Goal: Task Accomplishment & Management: Manage account settings

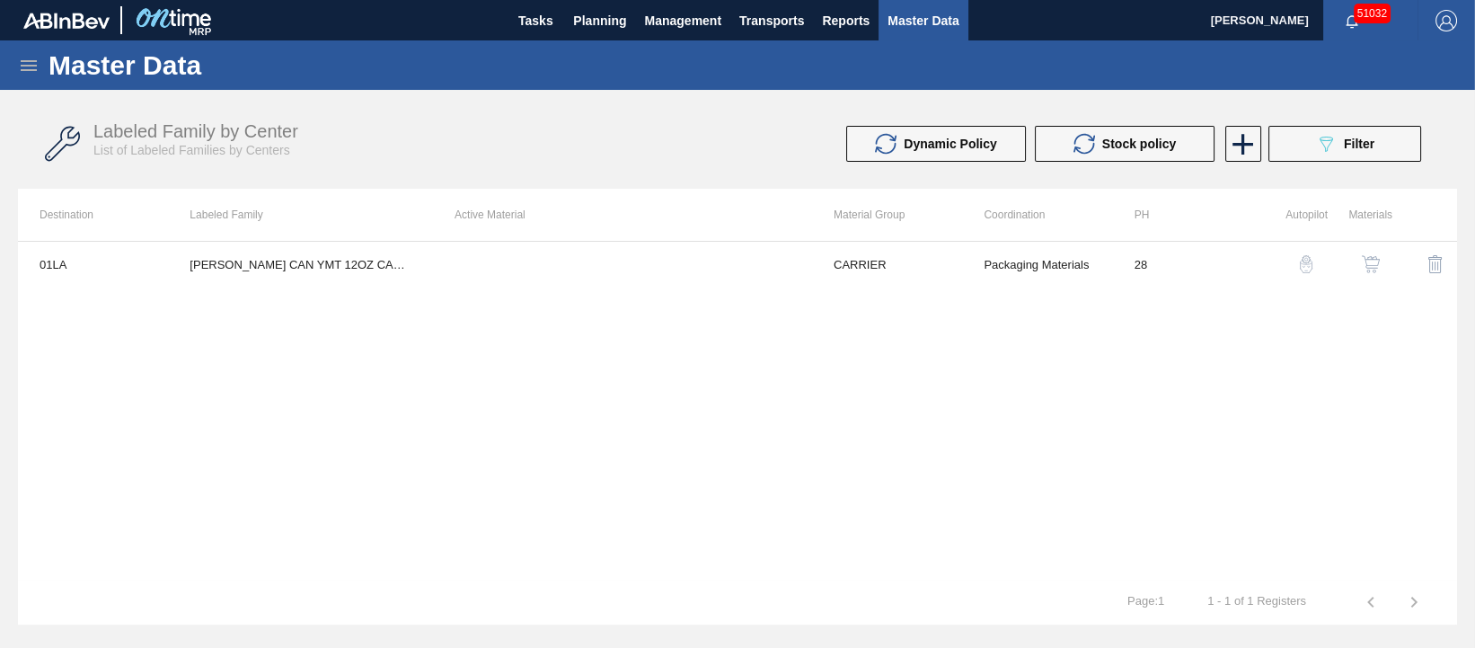
click at [31, 63] on icon at bounding box center [29, 66] width 22 height 22
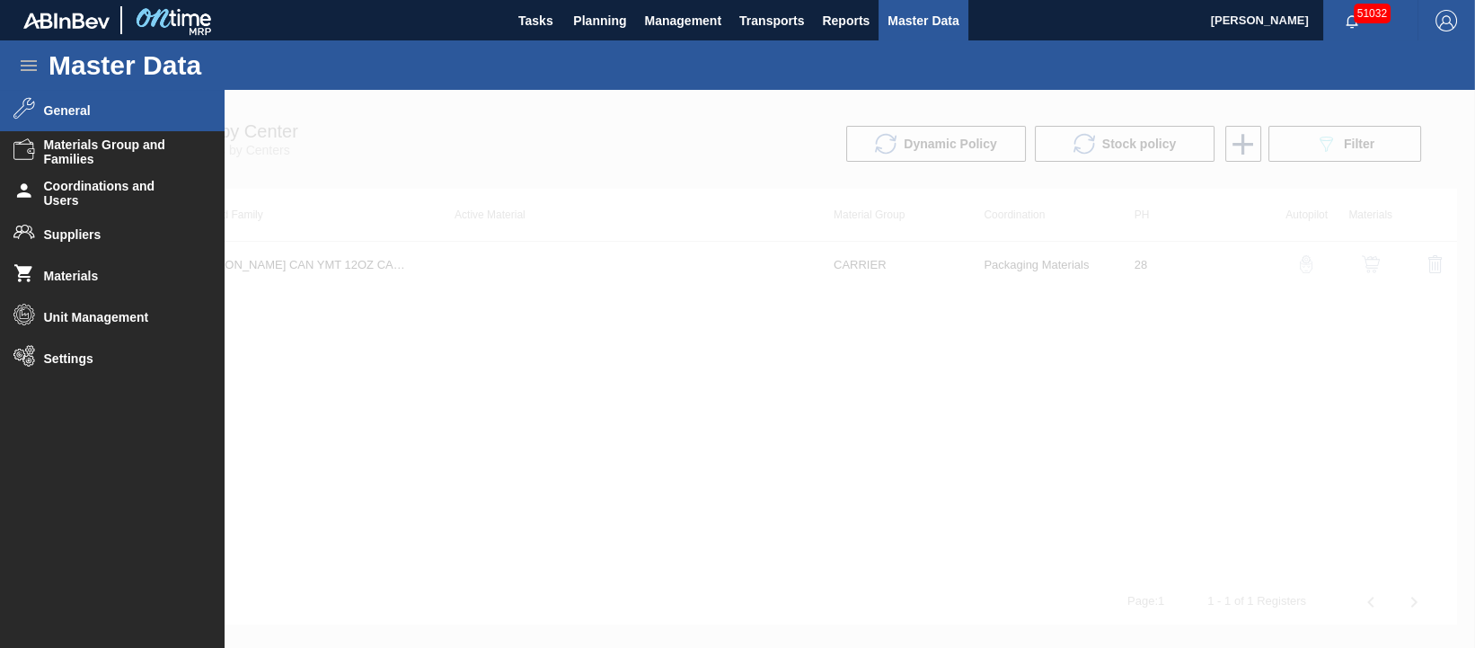
click at [52, 101] on li "General" at bounding box center [112, 110] width 225 height 41
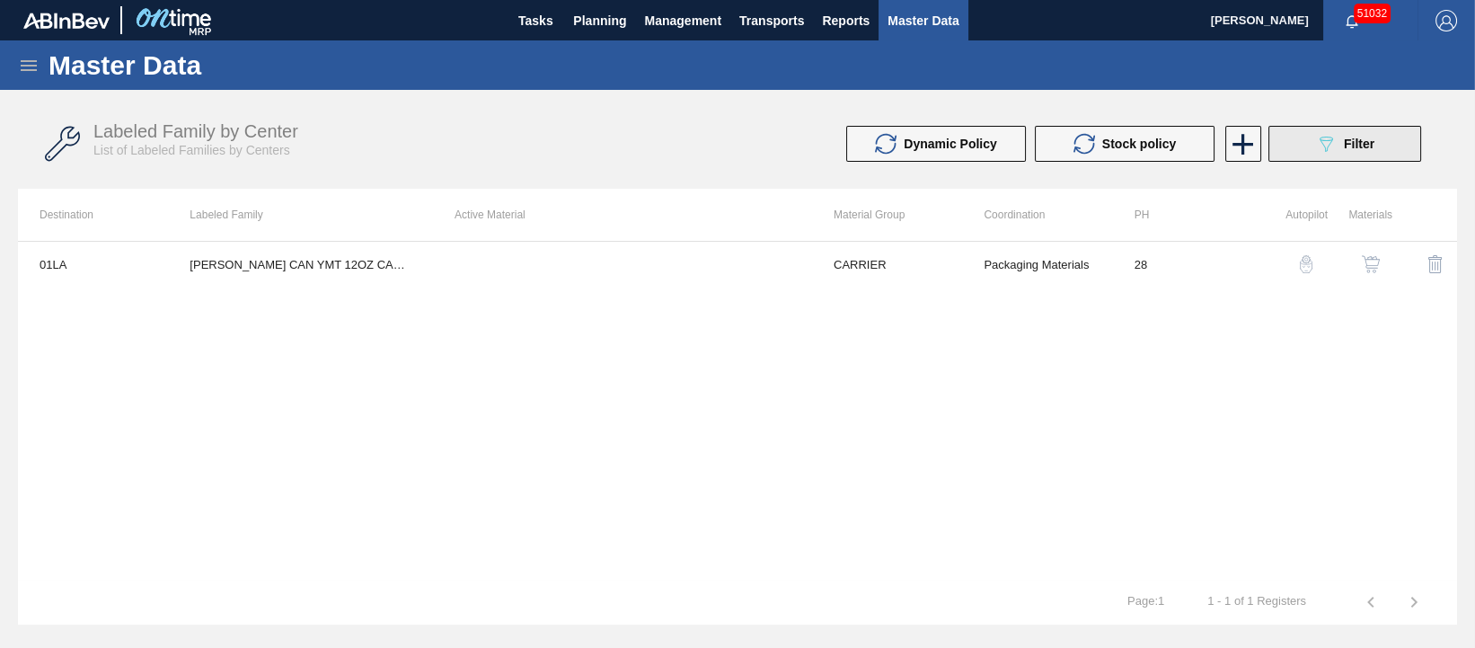
click at [1303, 143] on button "089F7B8B-B2A5-4AFE-B5C0-19BA573D28AC Filter" at bounding box center [1344, 144] width 153 height 36
click at [1311, 149] on button "089F7B8B-B2A5-4AFE-B5C0-19BA573D28AC Filter" at bounding box center [1344, 144] width 153 height 36
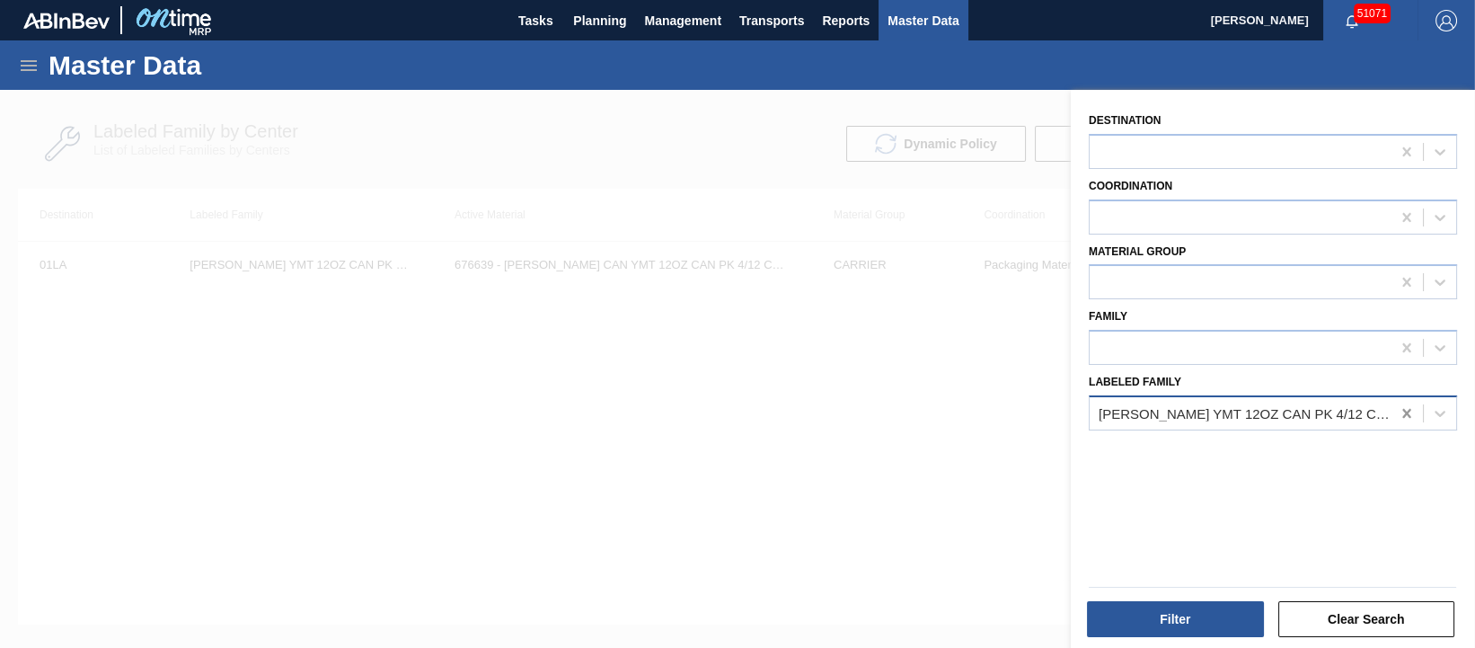
click at [1403, 413] on icon at bounding box center [1406, 413] width 8 height 9
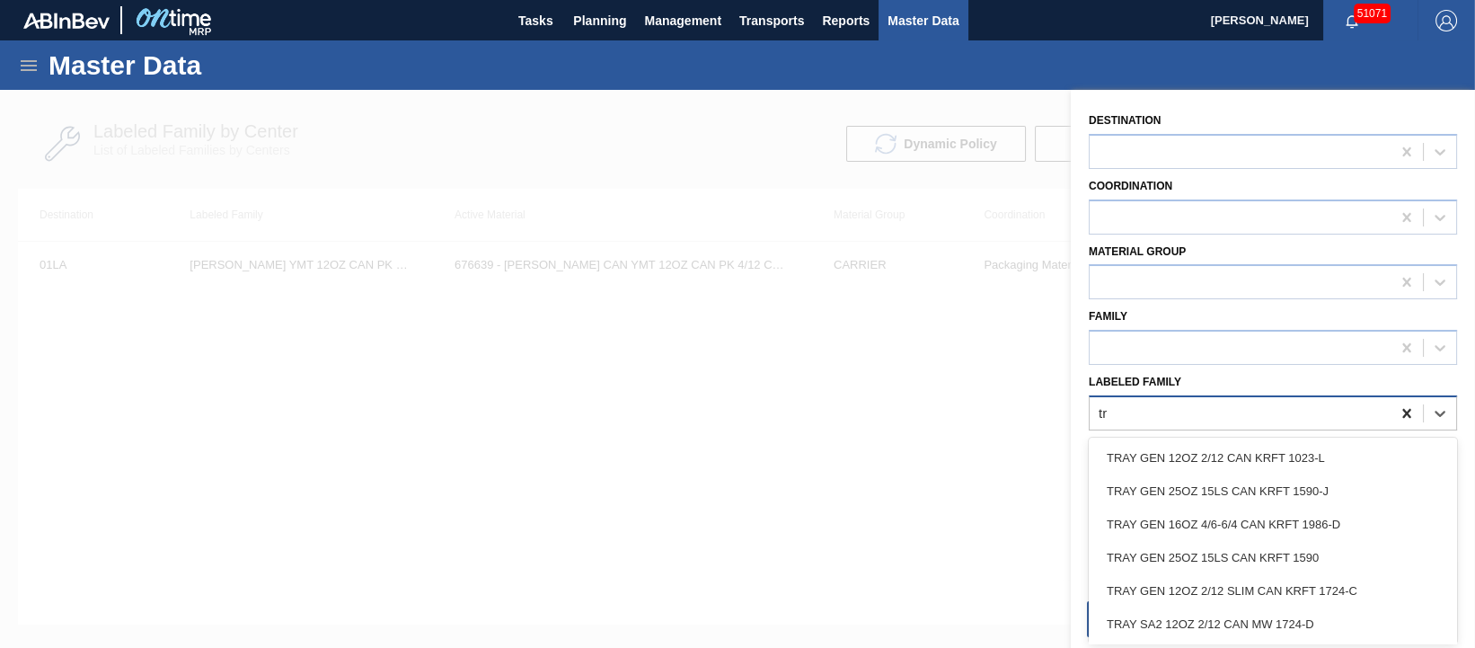
type Family "t"
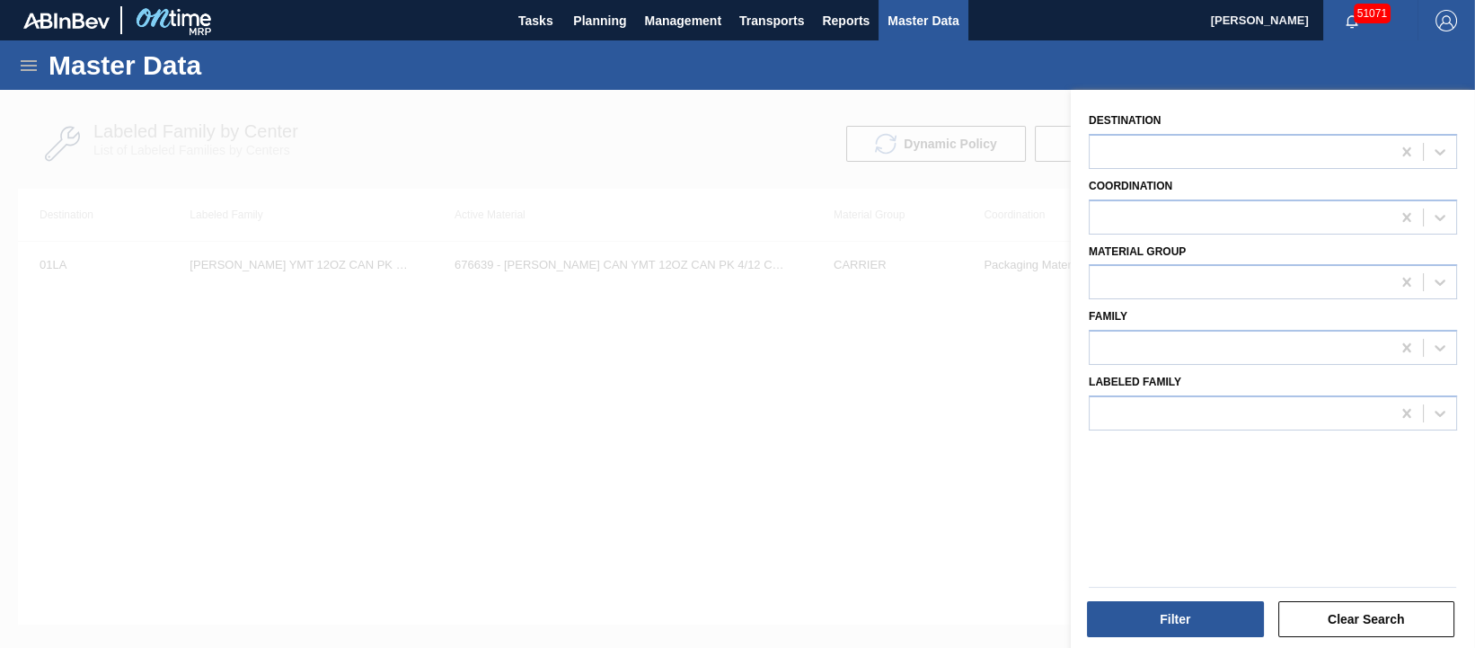
click at [790, 425] on div at bounding box center [737, 414] width 1475 height 648
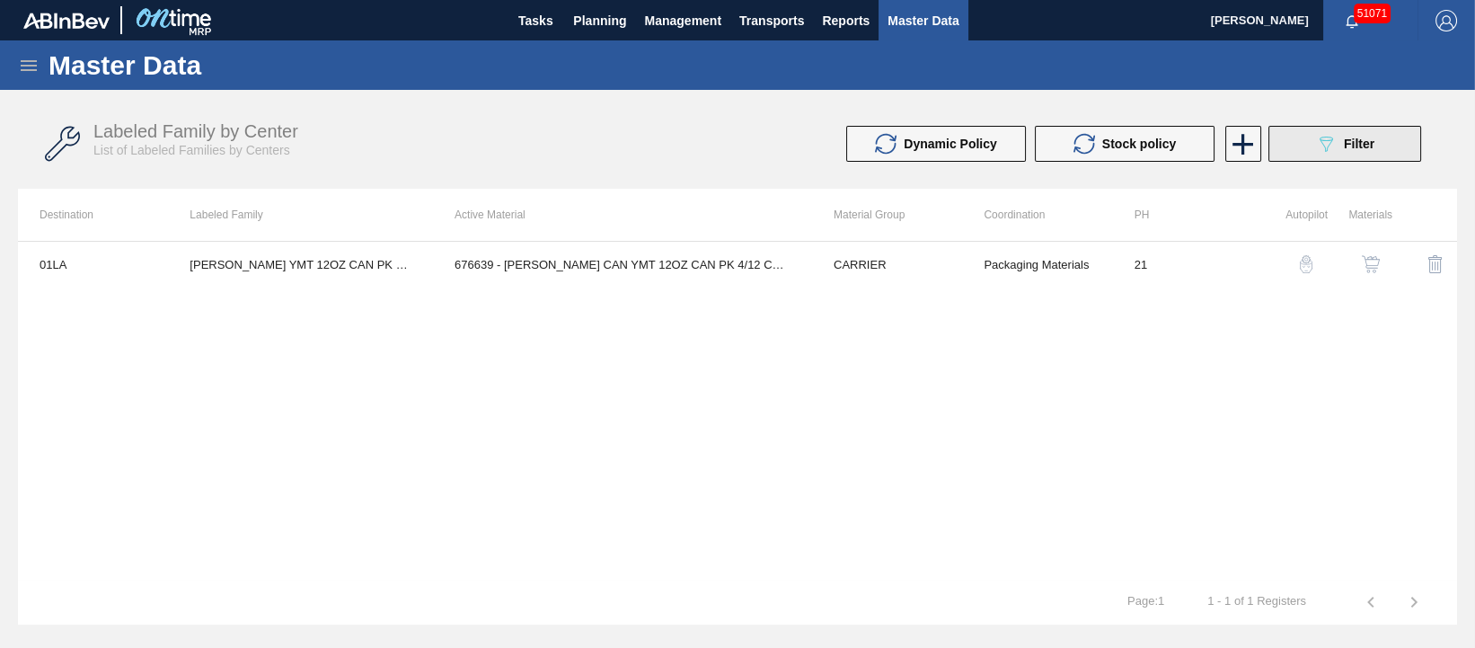
click at [1371, 148] on span "Filter" at bounding box center [1359, 144] width 31 height 14
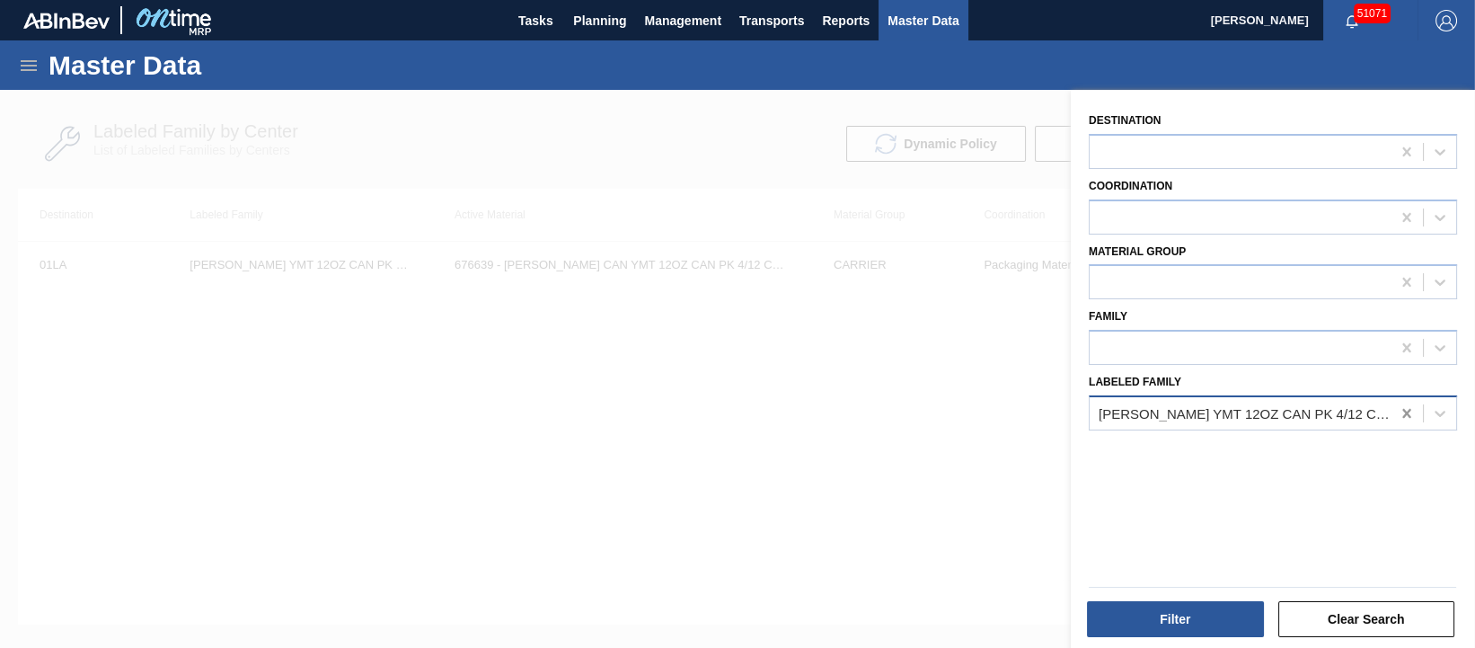
click at [1403, 407] on icon at bounding box center [1406, 413] width 18 height 18
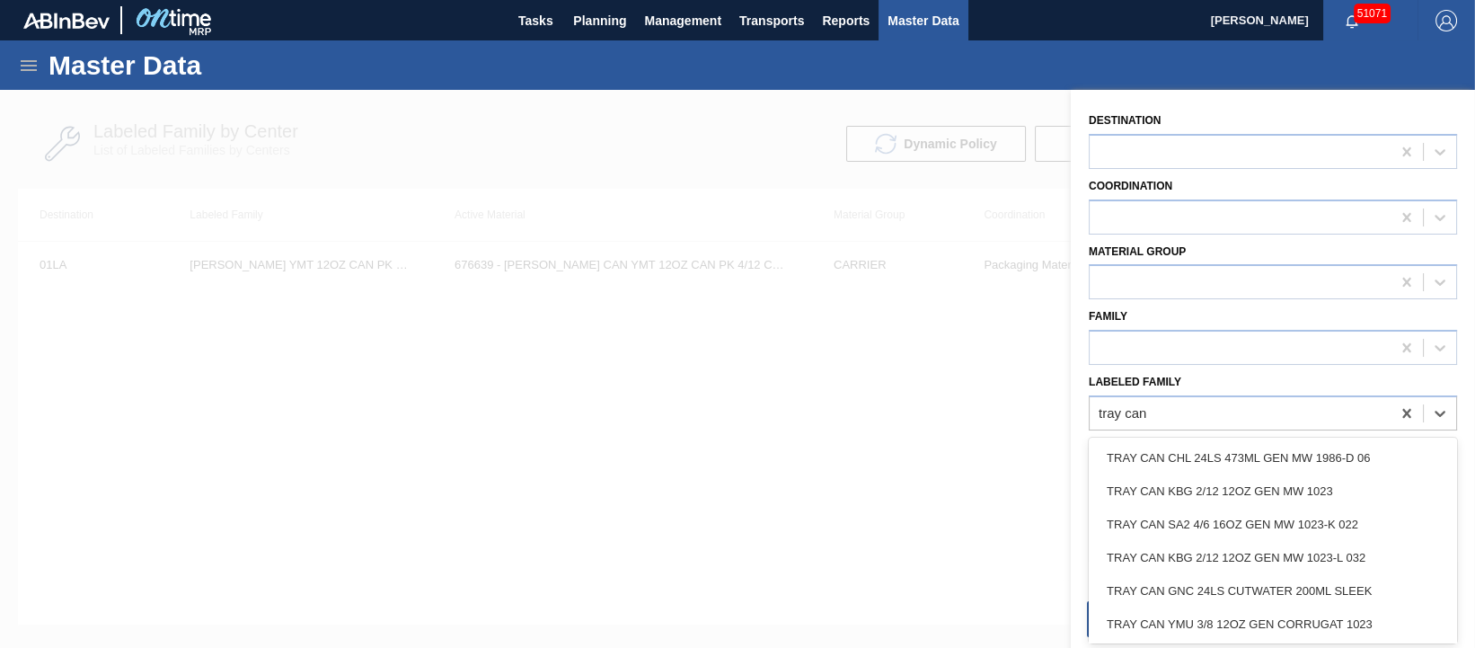
type Family "tray can"
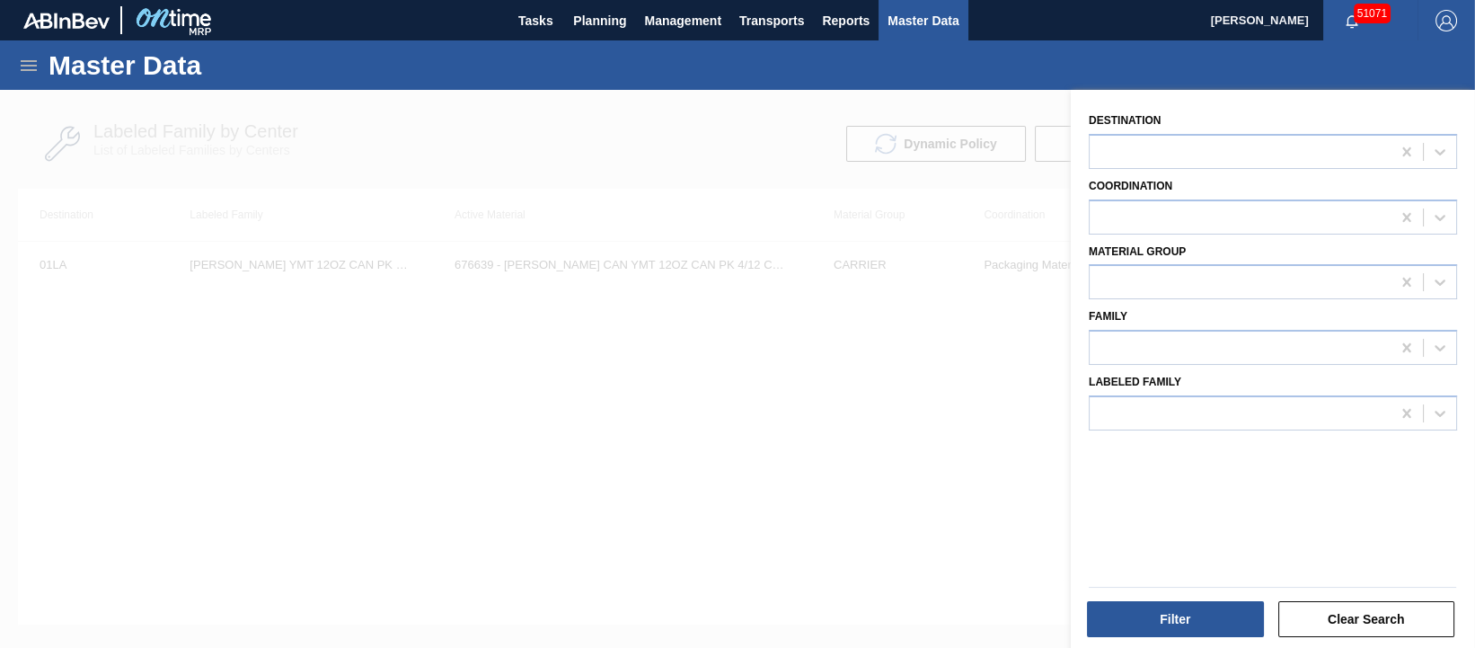
click at [37, 57] on icon at bounding box center [29, 66] width 22 height 22
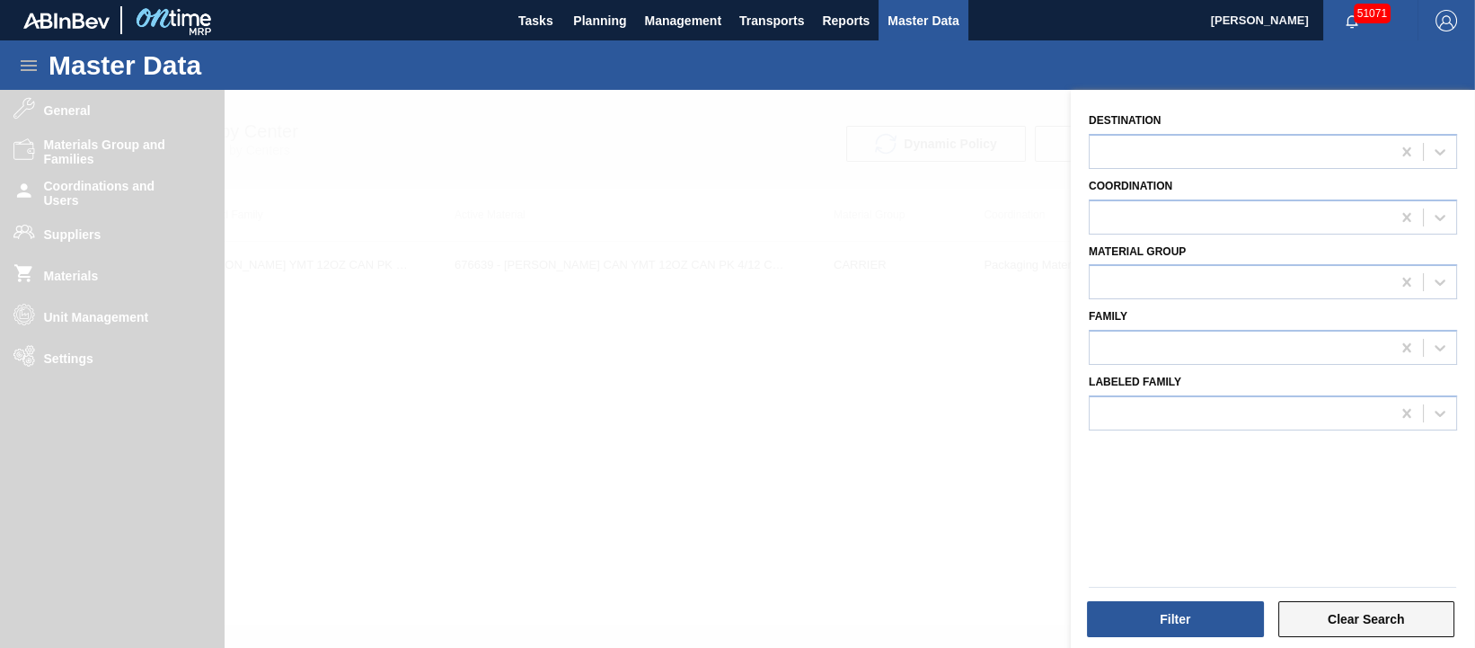
click at [1363, 623] on button "Clear Search" at bounding box center [1366, 619] width 177 height 36
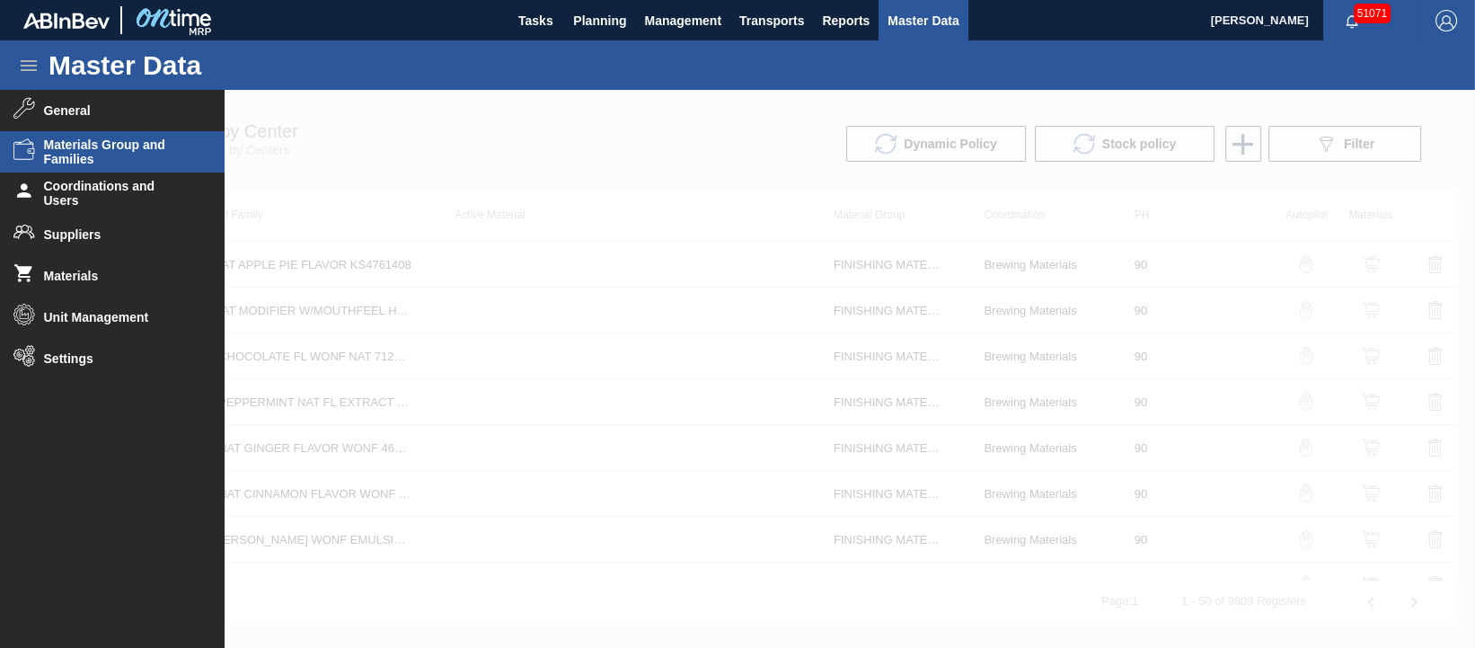
click at [79, 143] on span "Materials Group and Families" at bounding box center [118, 151] width 148 height 29
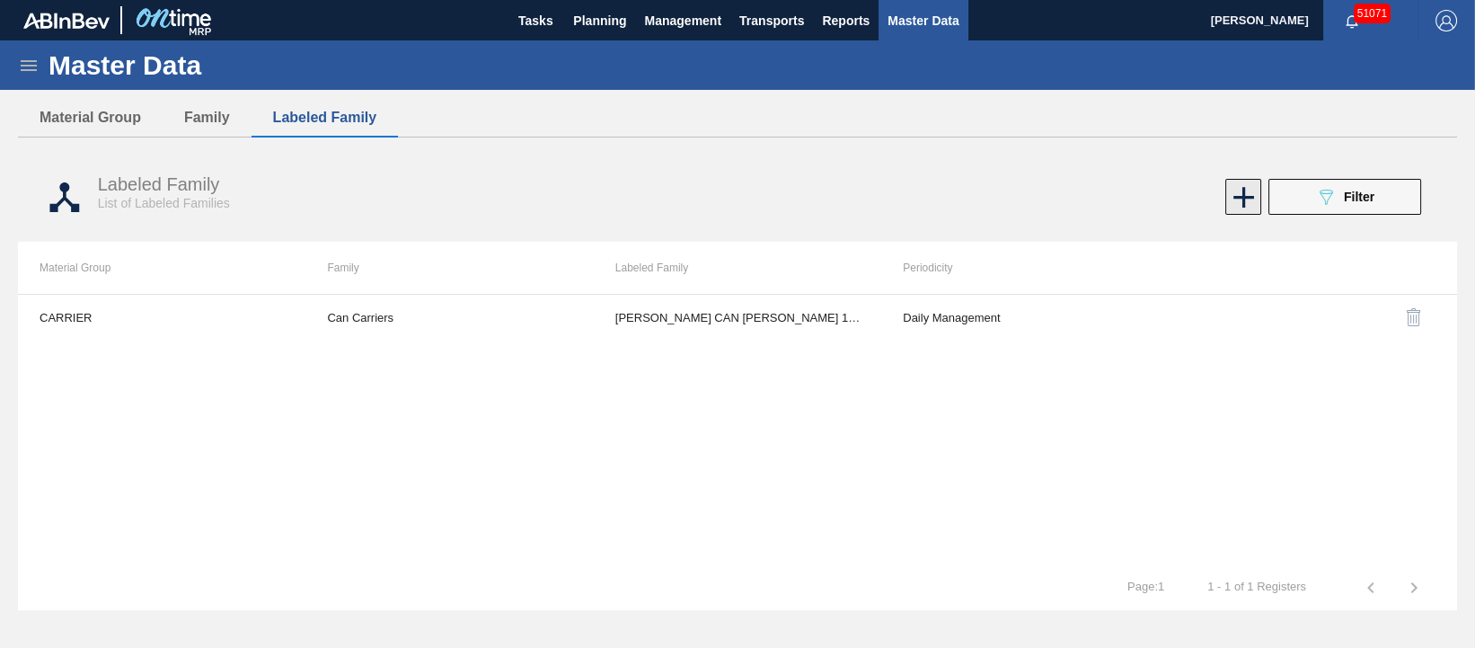
click at [1248, 200] on icon at bounding box center [1243, 197] width 35 height 35
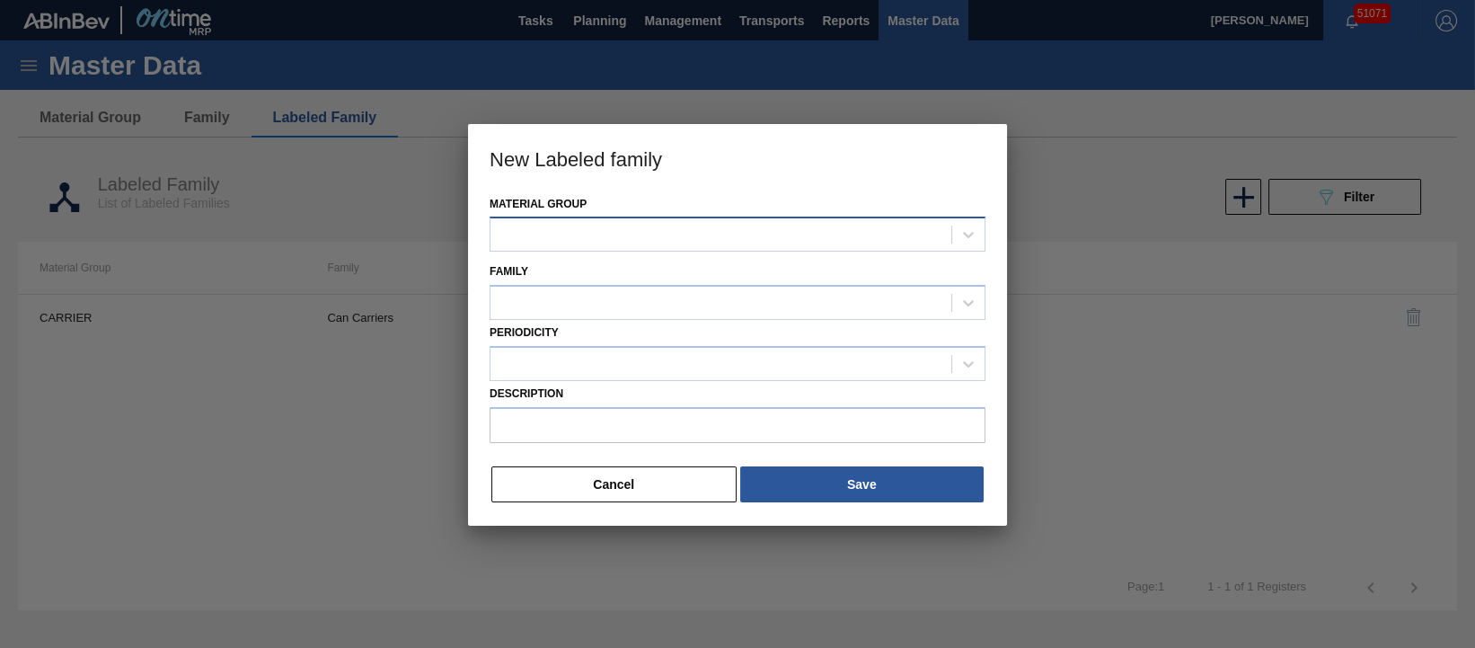
click at [764, 237] on div at bounding box center [720, 235] width 461 height 26
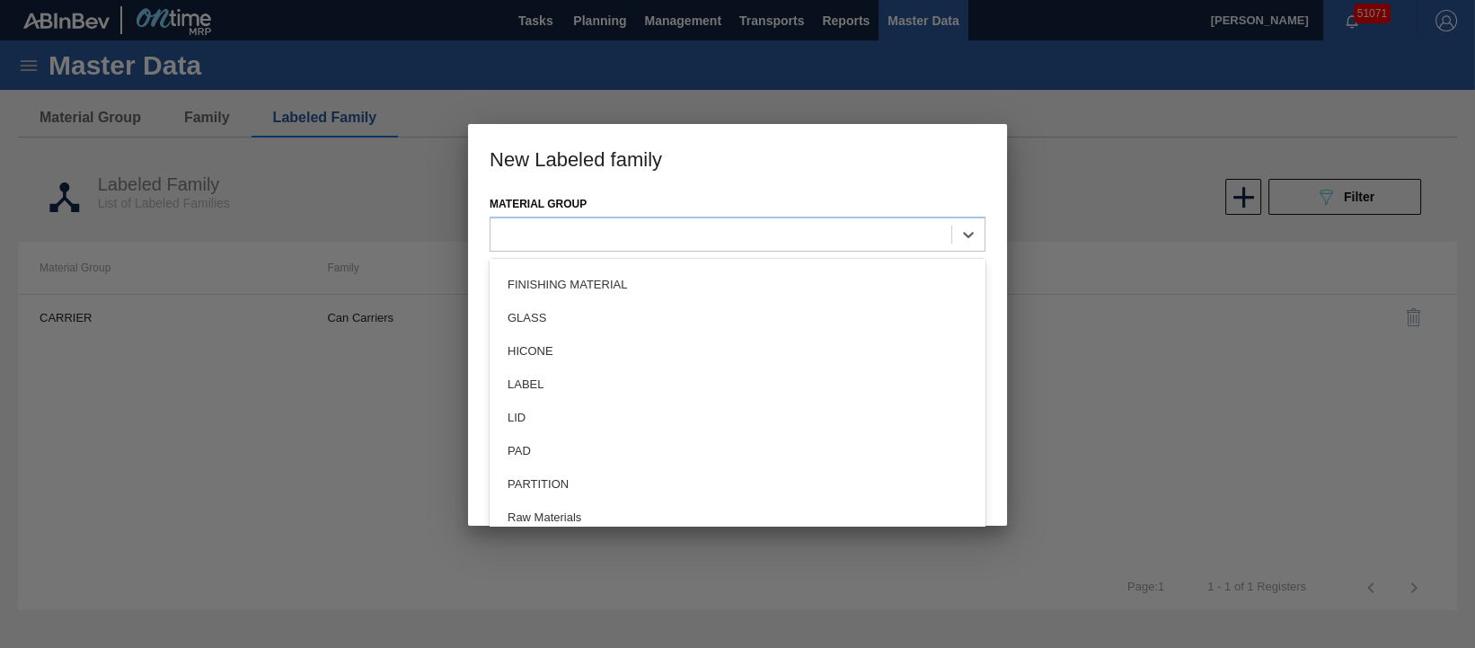
scroll to position [369, 0]
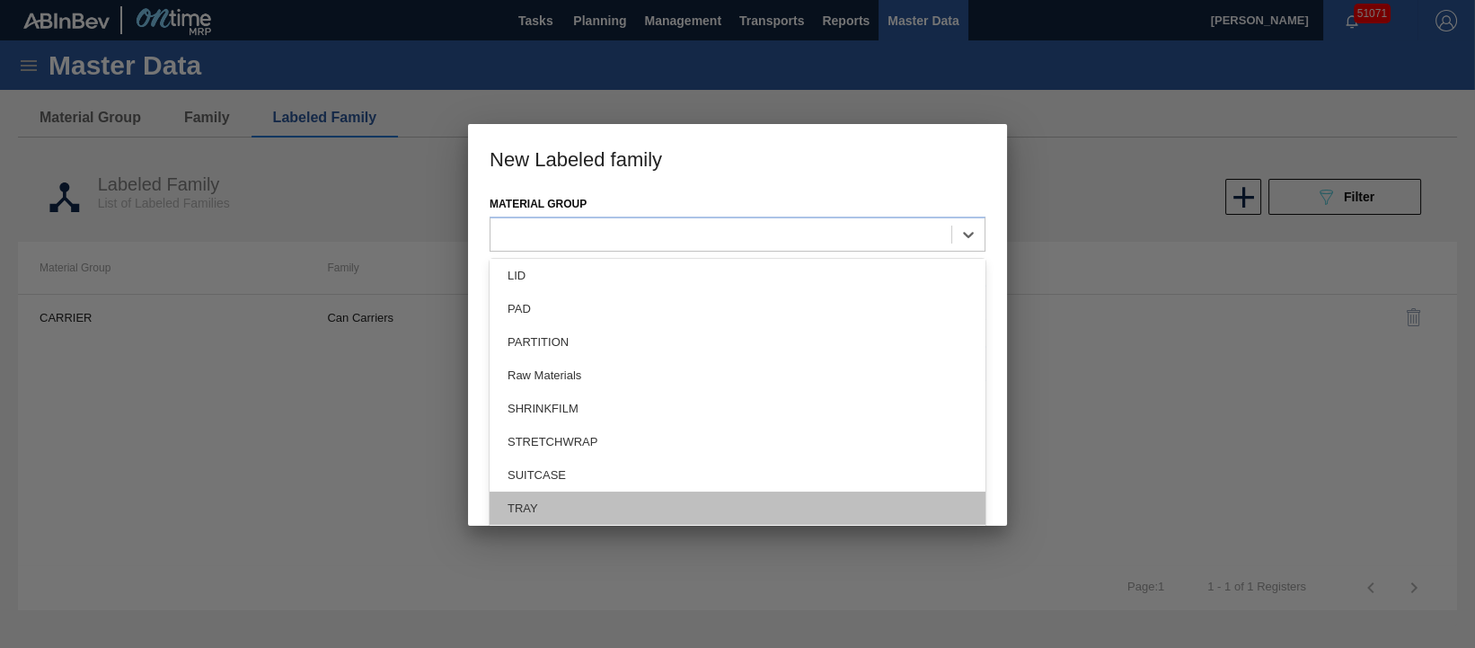
click at [600, 502] on div "TRAY" at bounding box center [737, 507] width 496 height 33
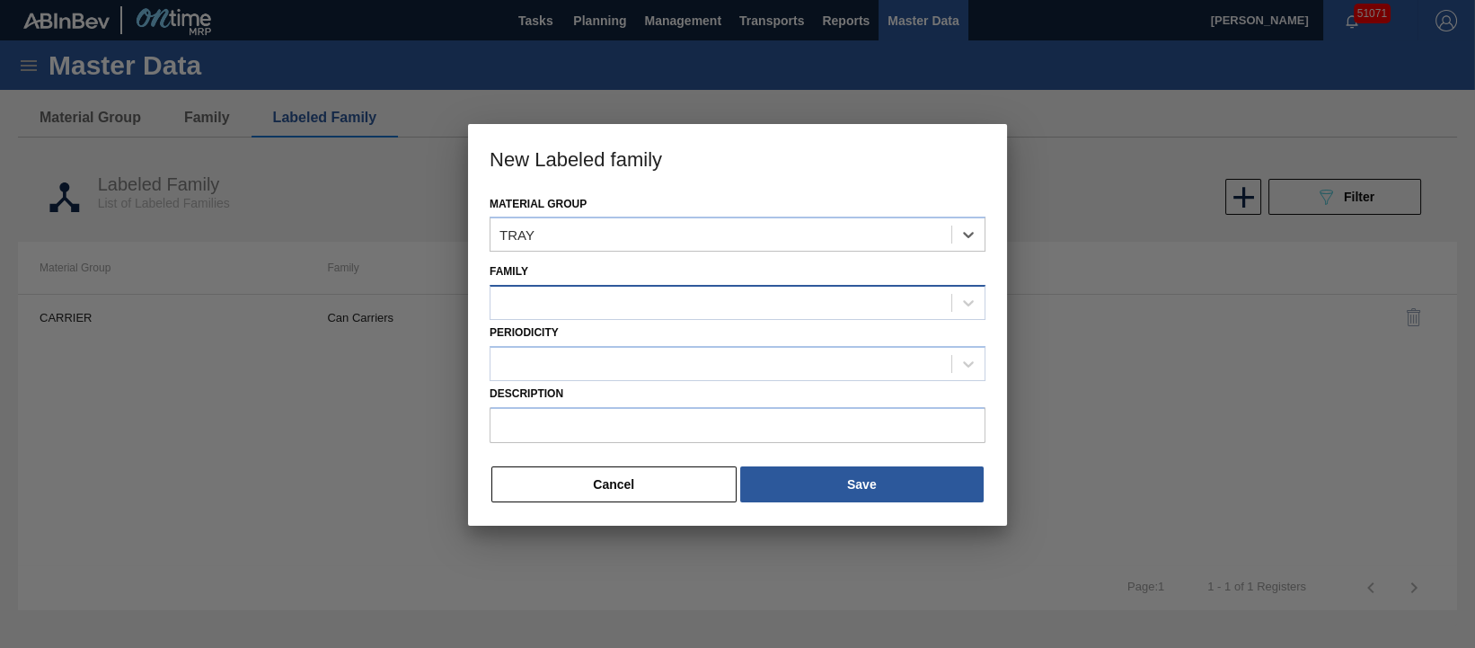
click at [615, 307] on div at bounding box center [720, 303] width 461 height 26
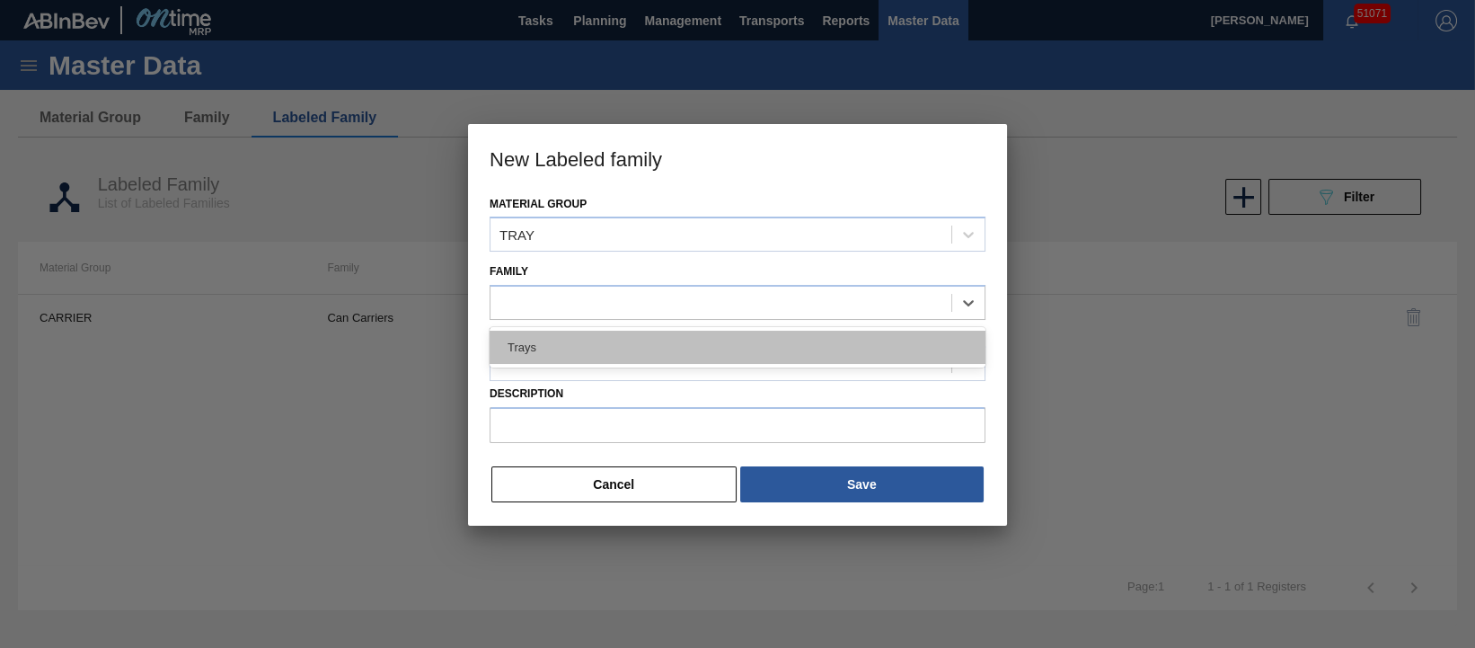
click at [623, 340] on div "Trays" at bounding box center [737, 347] width 496 height 33
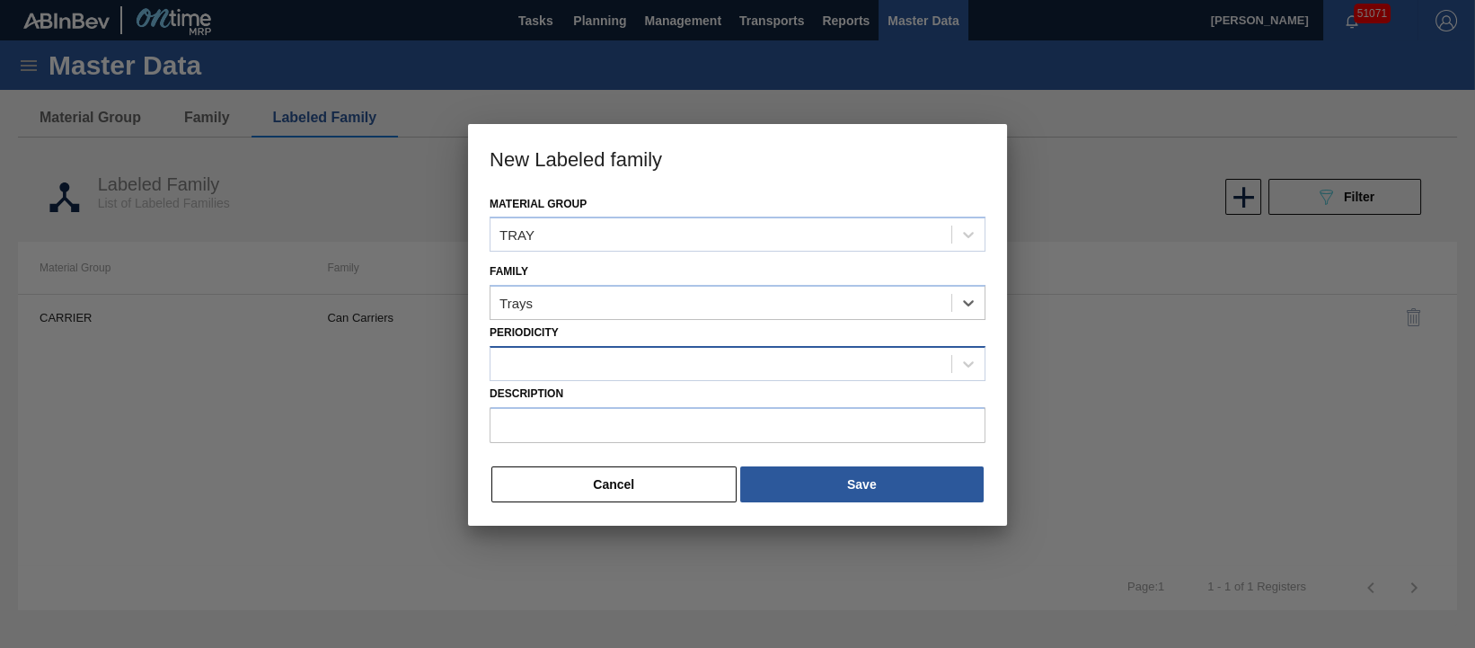
click at [628, 372] on div at bounding box center [720, 363] width 461 height 26
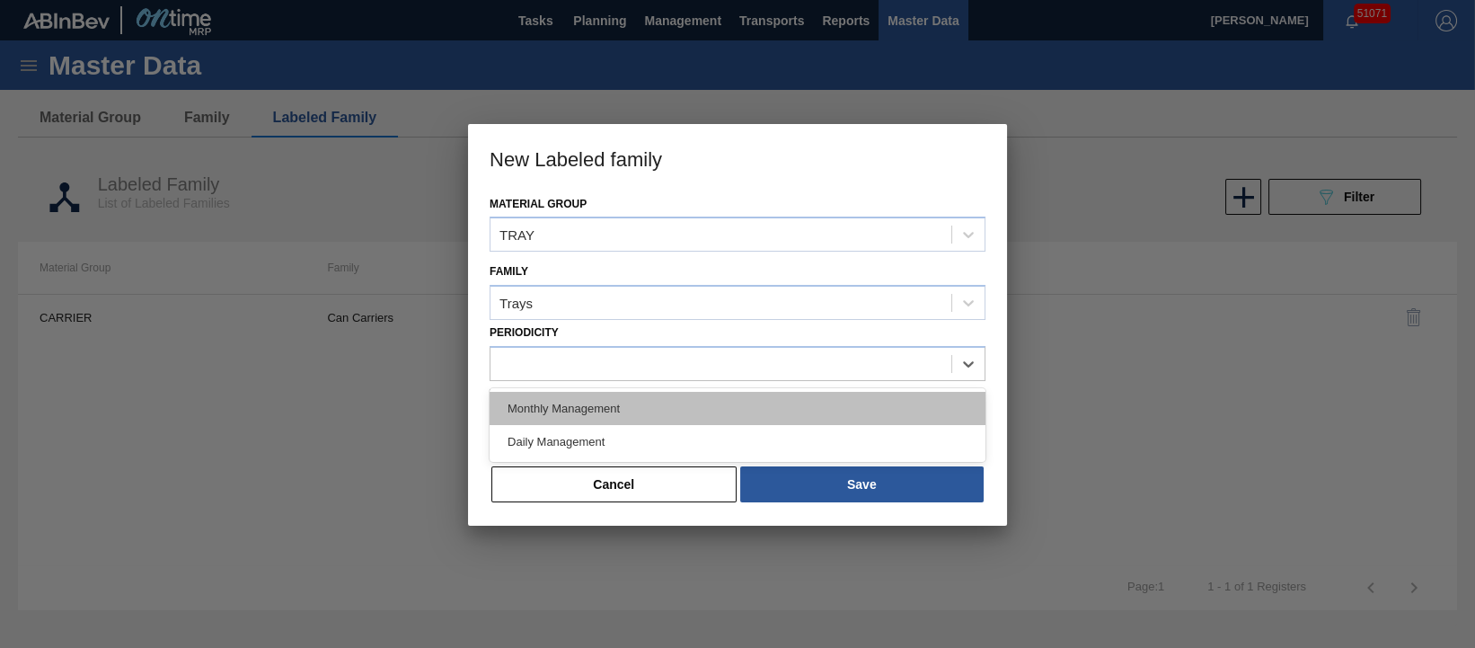
click at [654, 411] on div "Monthly Management" at bounding box center [737, 408] width 496 height 33
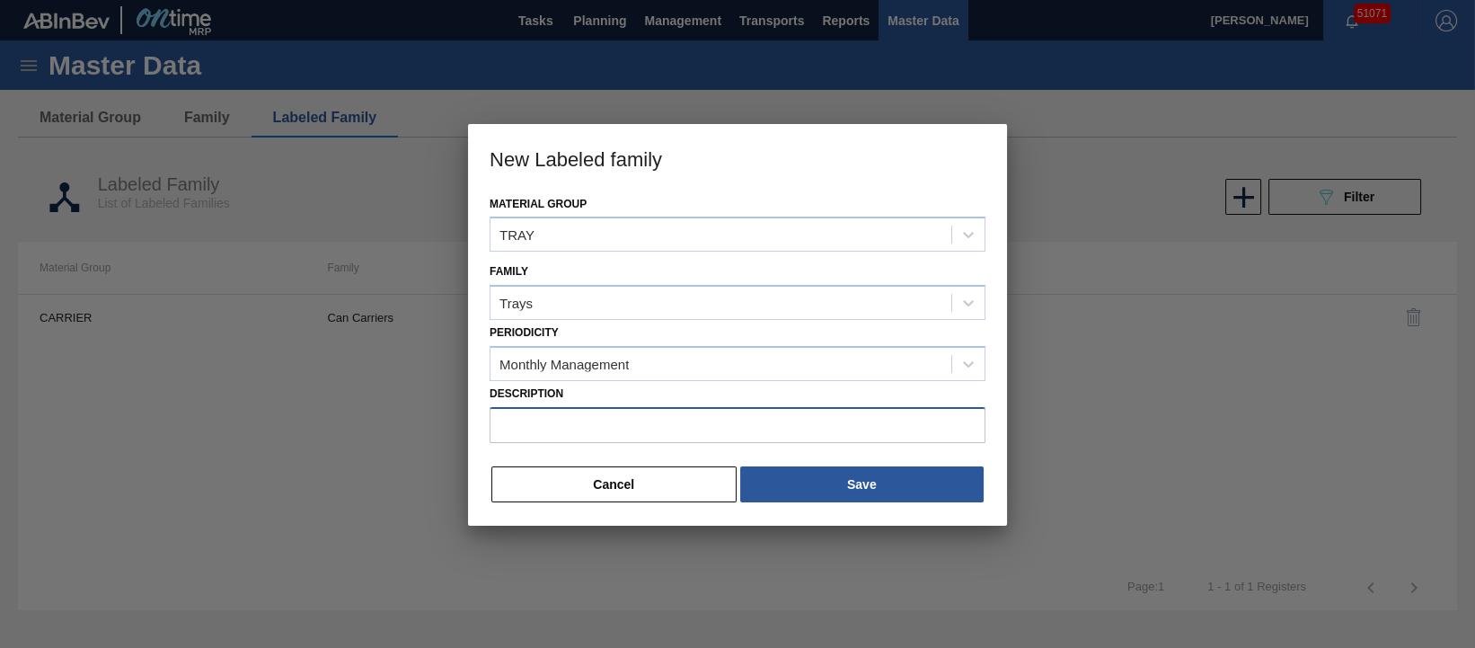
click at [637, 435] on input "Description" at bounding box center [737, 425] width 496 height 36
click at [618, 421] on input "Description" at bounding box center [737, 425] width 496 height 36
paste input "TRAY CAN GEN 3/8 CUTWATER BRANDE 12OZ"
click at [835, 422] on input "TRAY CAN GEN 3/8 CUTWATER BRANDE 12OZ" at bounding box center [737, 425] width 496 height 36
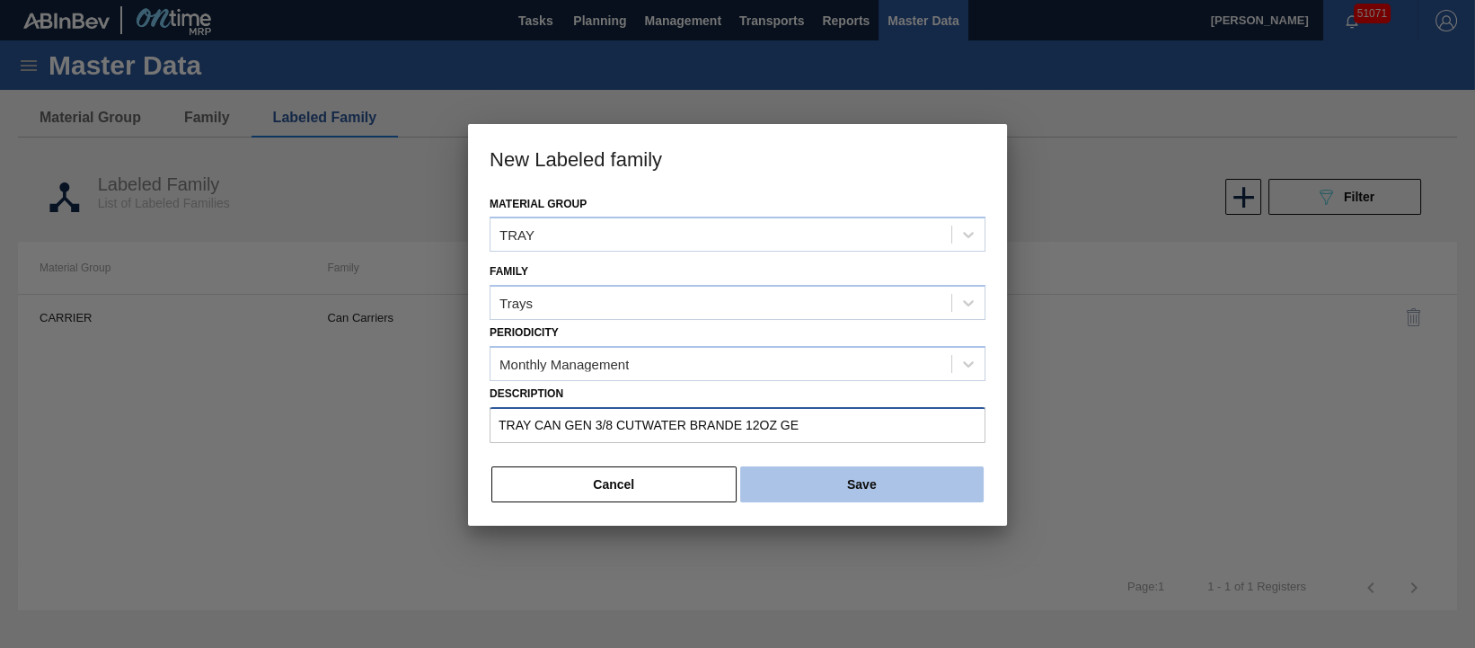
type input "TRAY CAN GEN 3/8 CUTWATER BRANDE 12OZ GE"
click at [845, 480] on button "Save" at bounding box center [861, 484] width 243 height 36
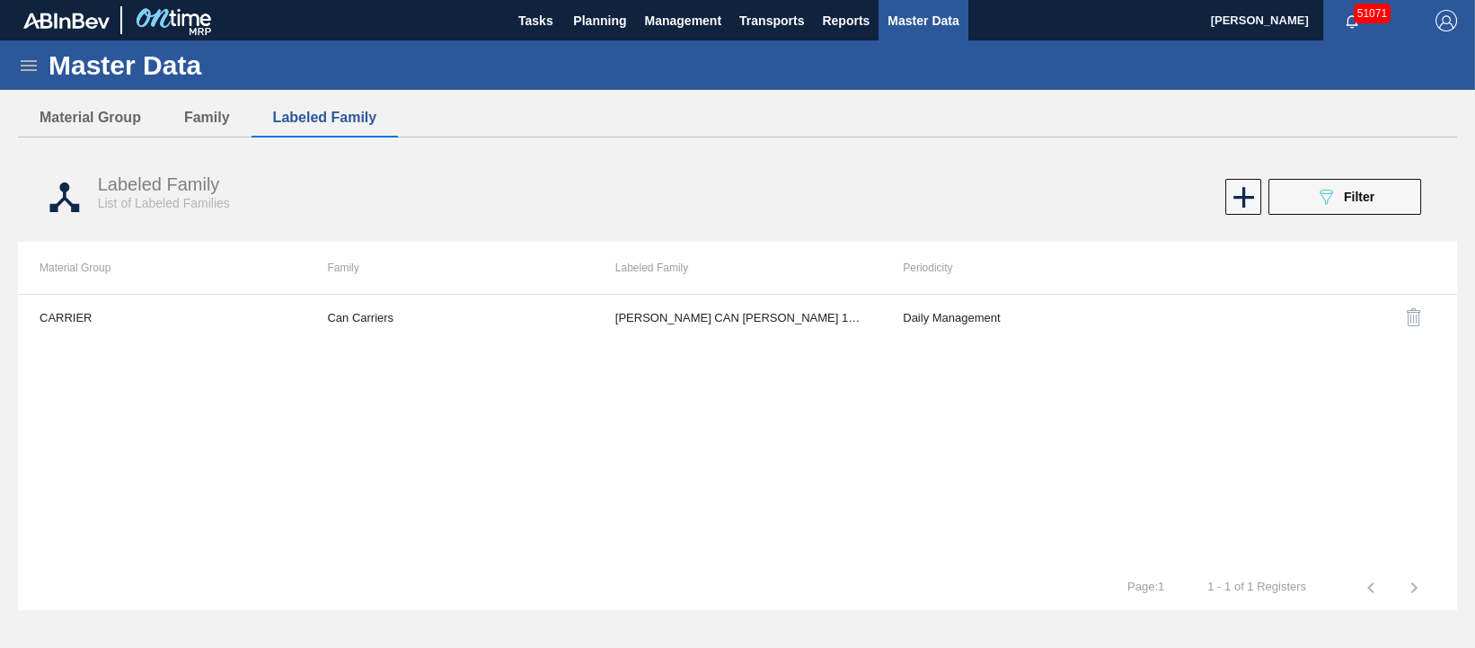
click at [29, 66] on icon at bounding box center [29, 66] width 22 height 22
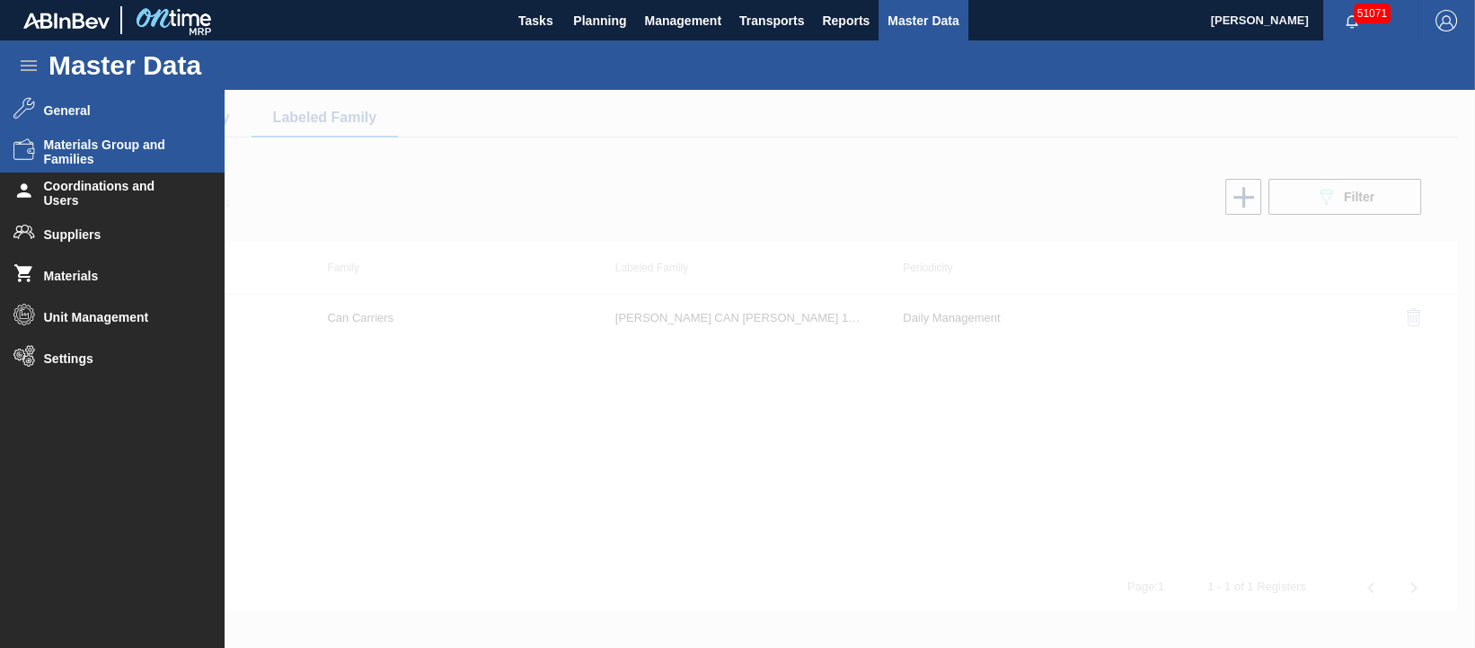
click at [70, 110] on span "General" at bounding box center [118, 110] width 148 height 14
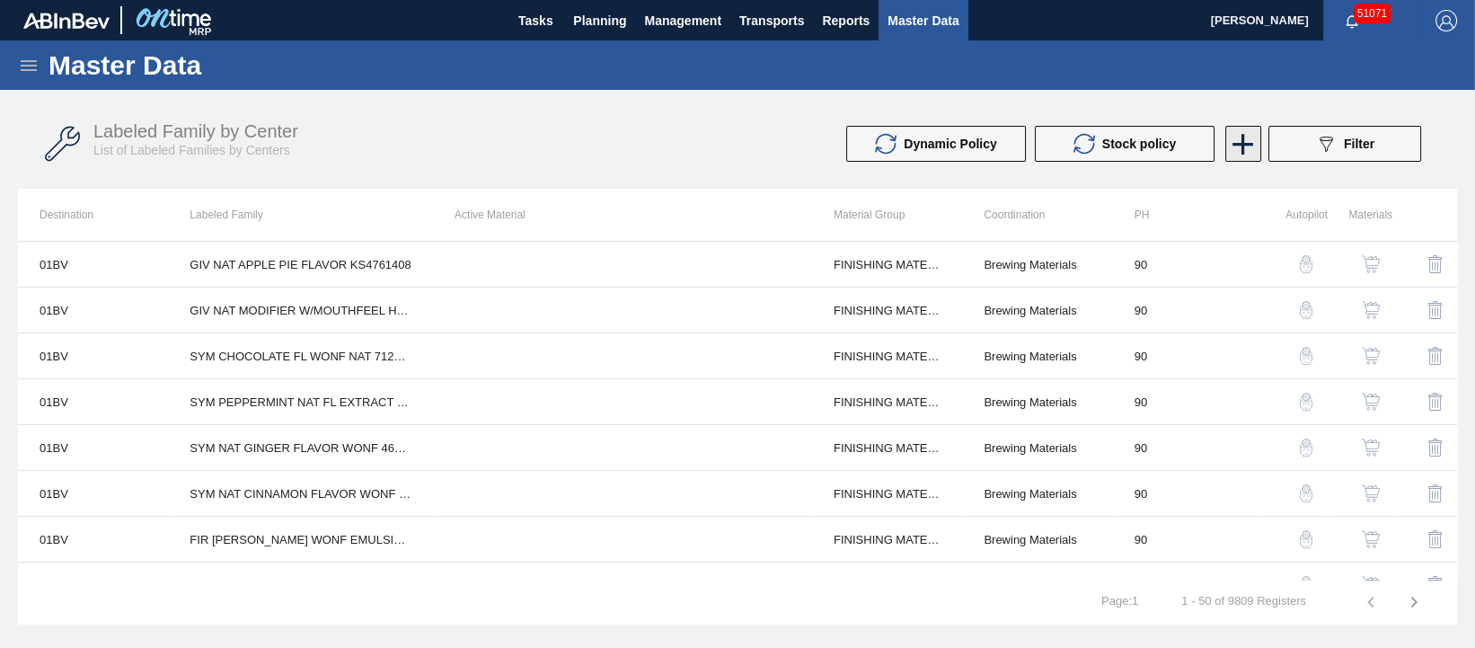
click at [1234, 143] on icon at bounding box center [1243, 144] width 21 height 21
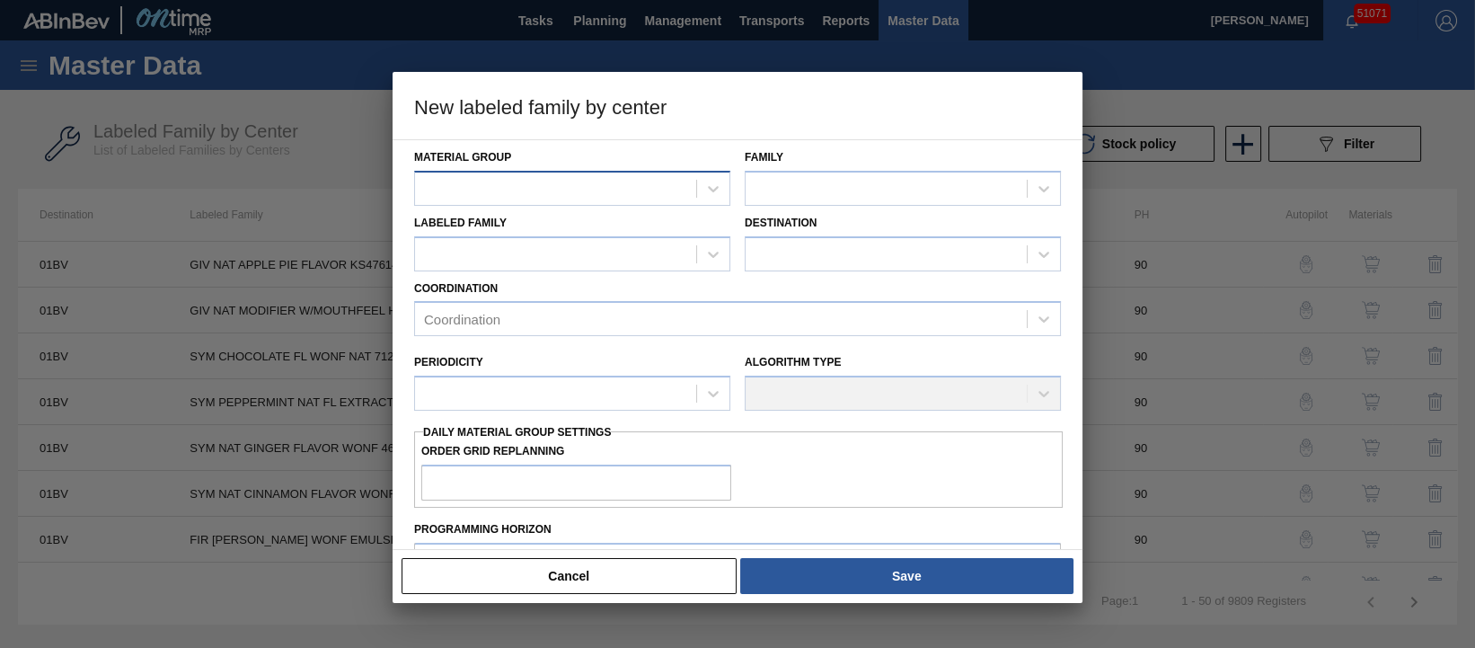
click at [640, 190] on div at bounding box center [555, 188] width 281 height 26
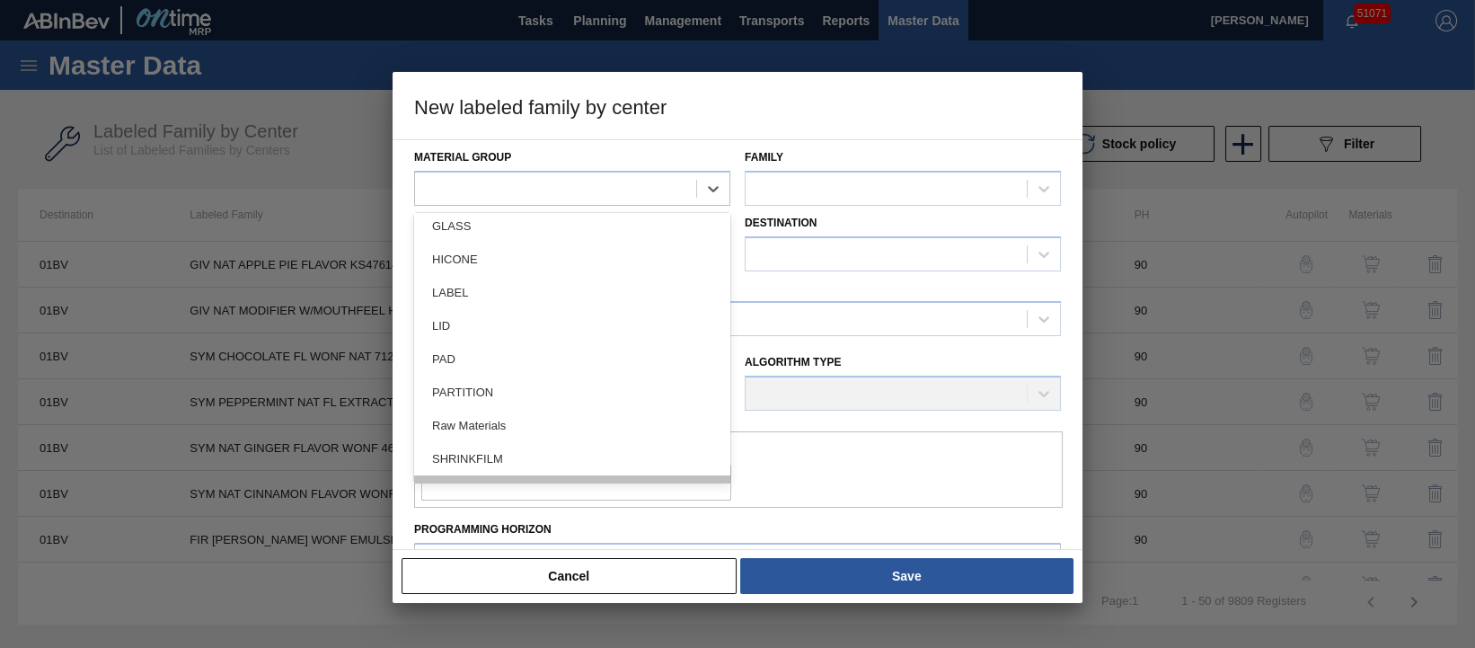
scroll to position [369, 0]
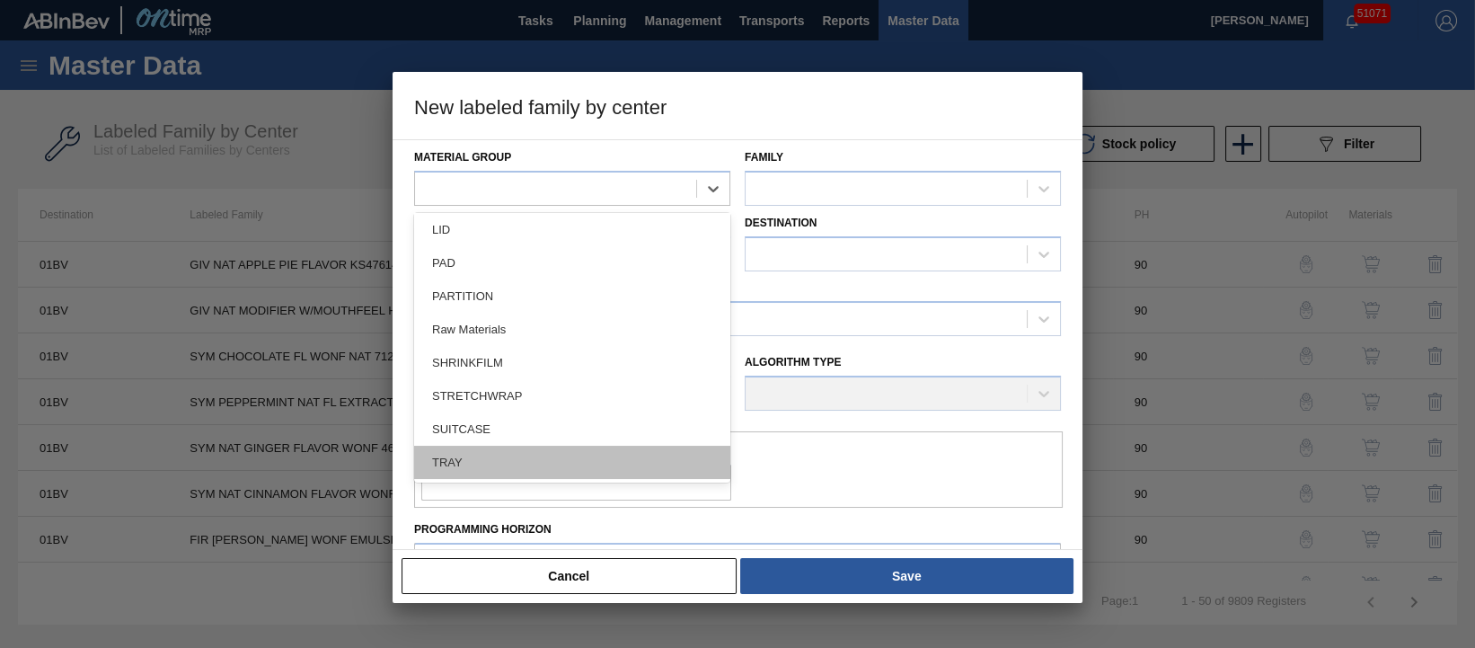
click at [502, 464] on div "TRAY" at bounding box center [572, 461] width 316 height 33
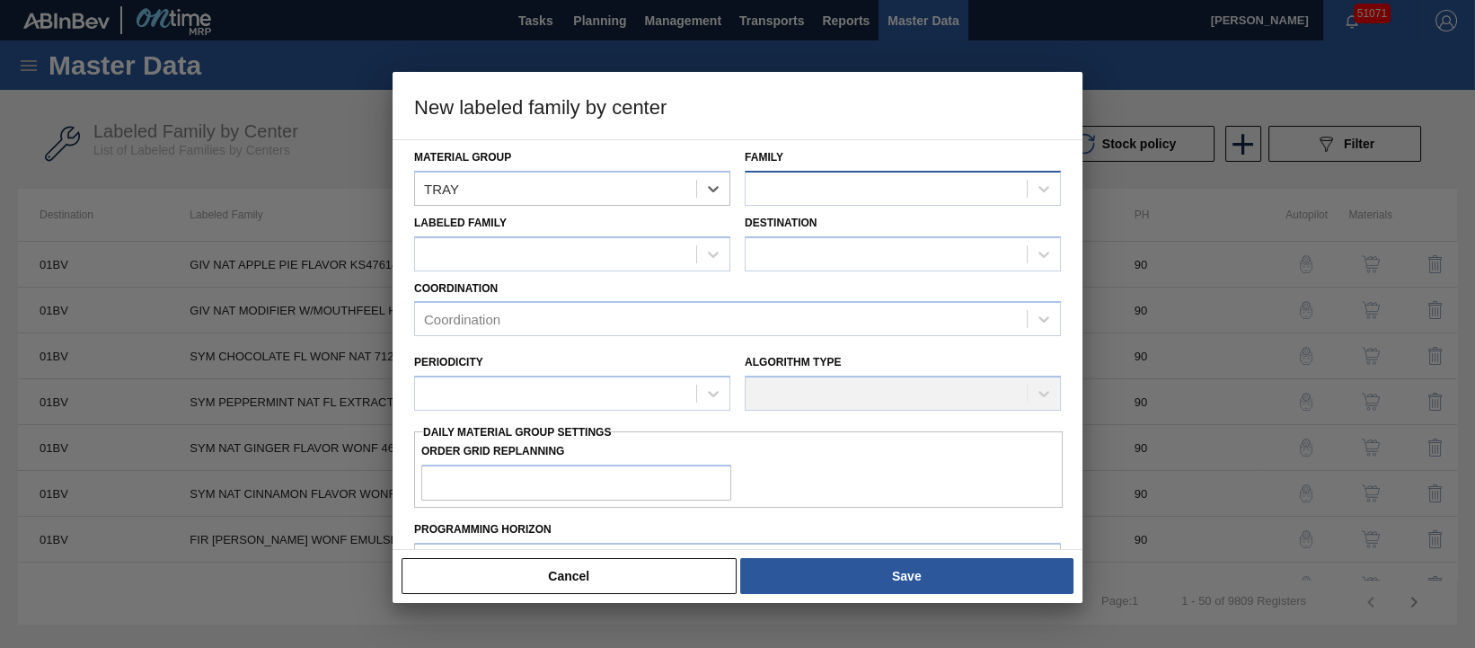
click at [829, 192] on div at bounding box center [885, 188] width 281 height 26
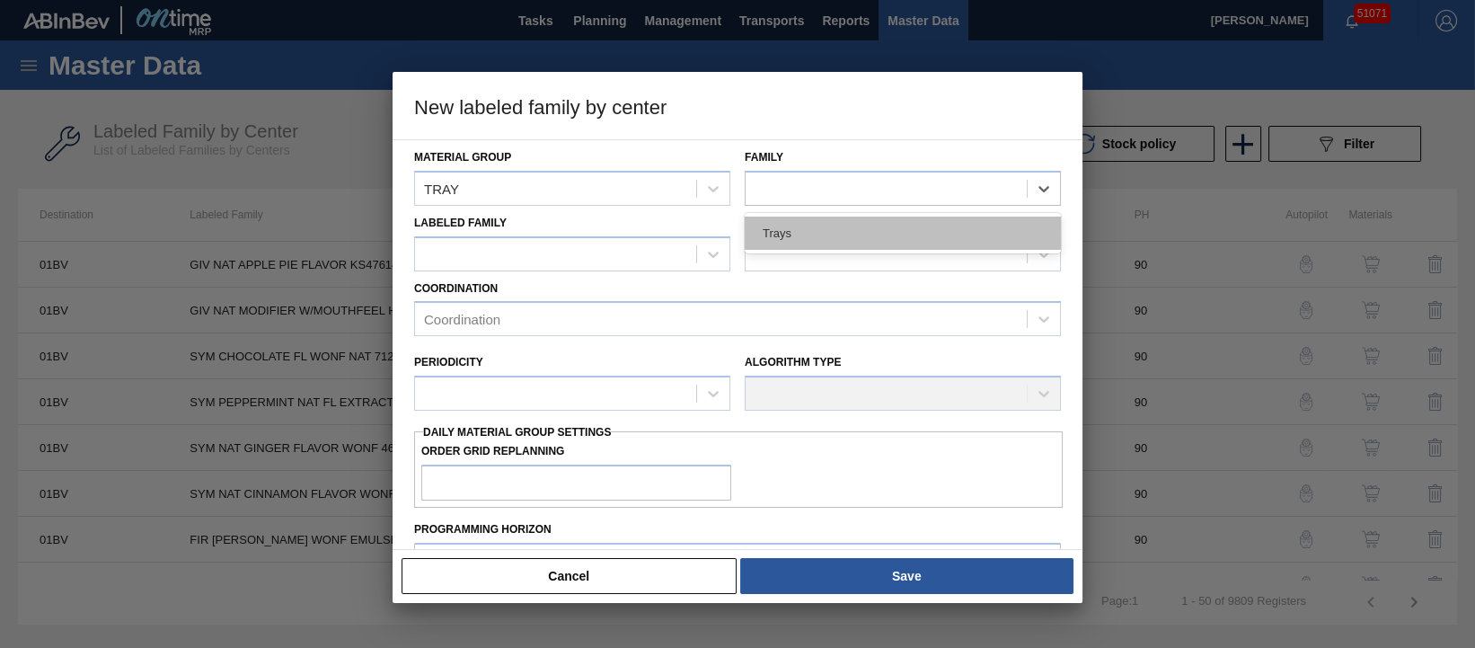
click at [824, 227] on div "Trays" at bounding box center [903, 232] width 316 height 33
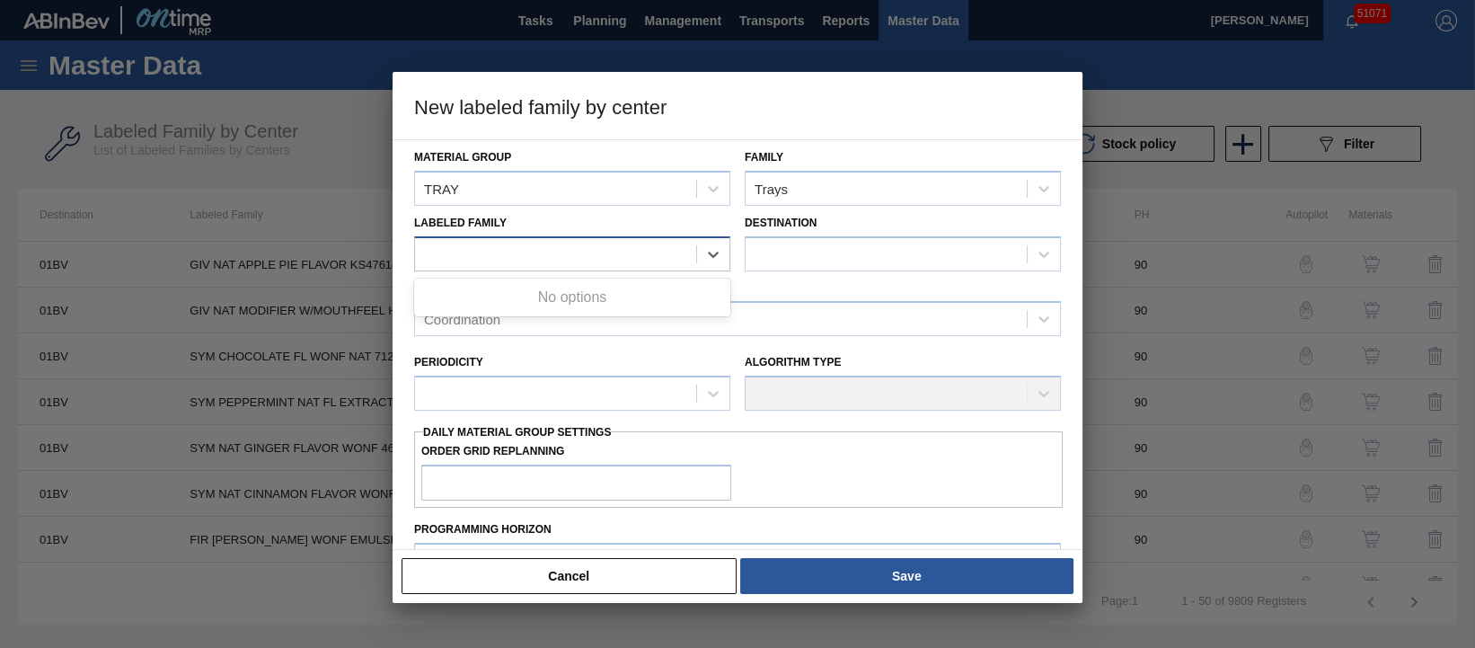
click at [574, 269] on div at bounding box center [572, 253] width 316 height 35
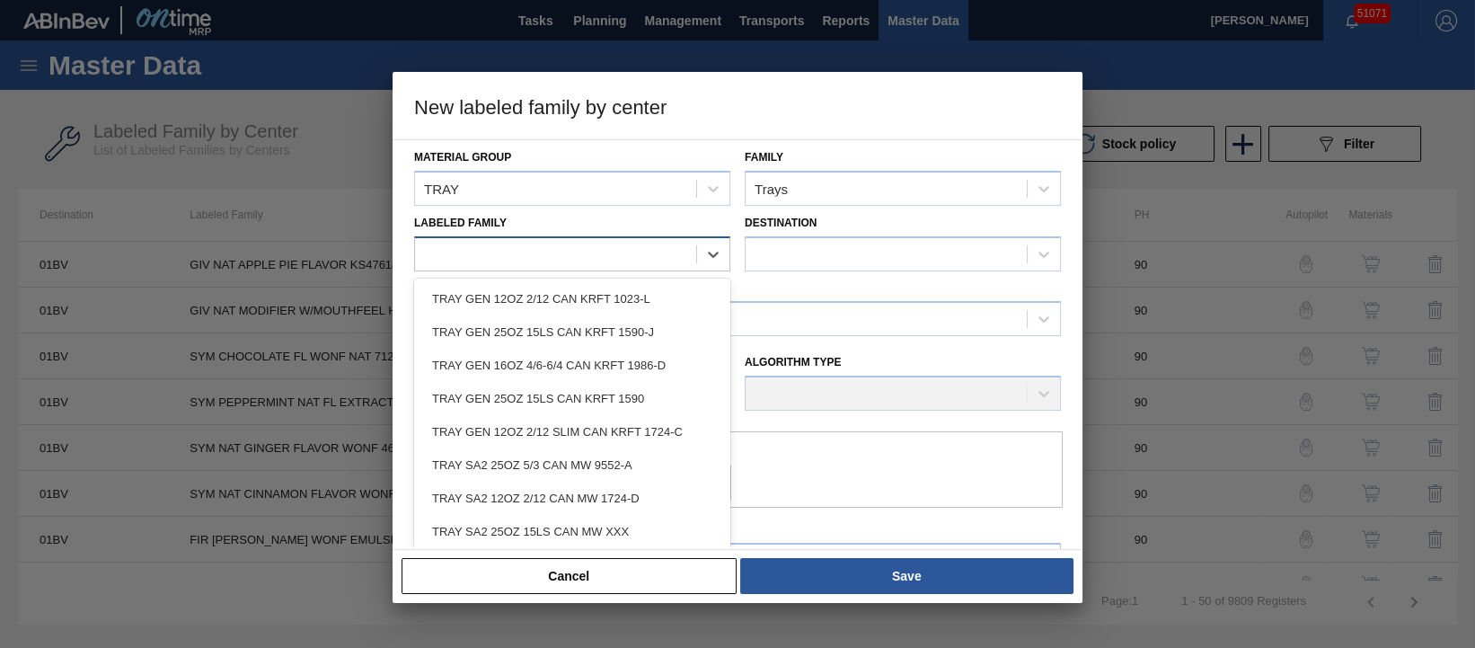
paste Family "TRAY CAN GEN 3/8 CUTWATER BRANDE 12OZ"
type Family "TRAY CAN GEN 3/8 CUTWATER BRANDE 12OZ"
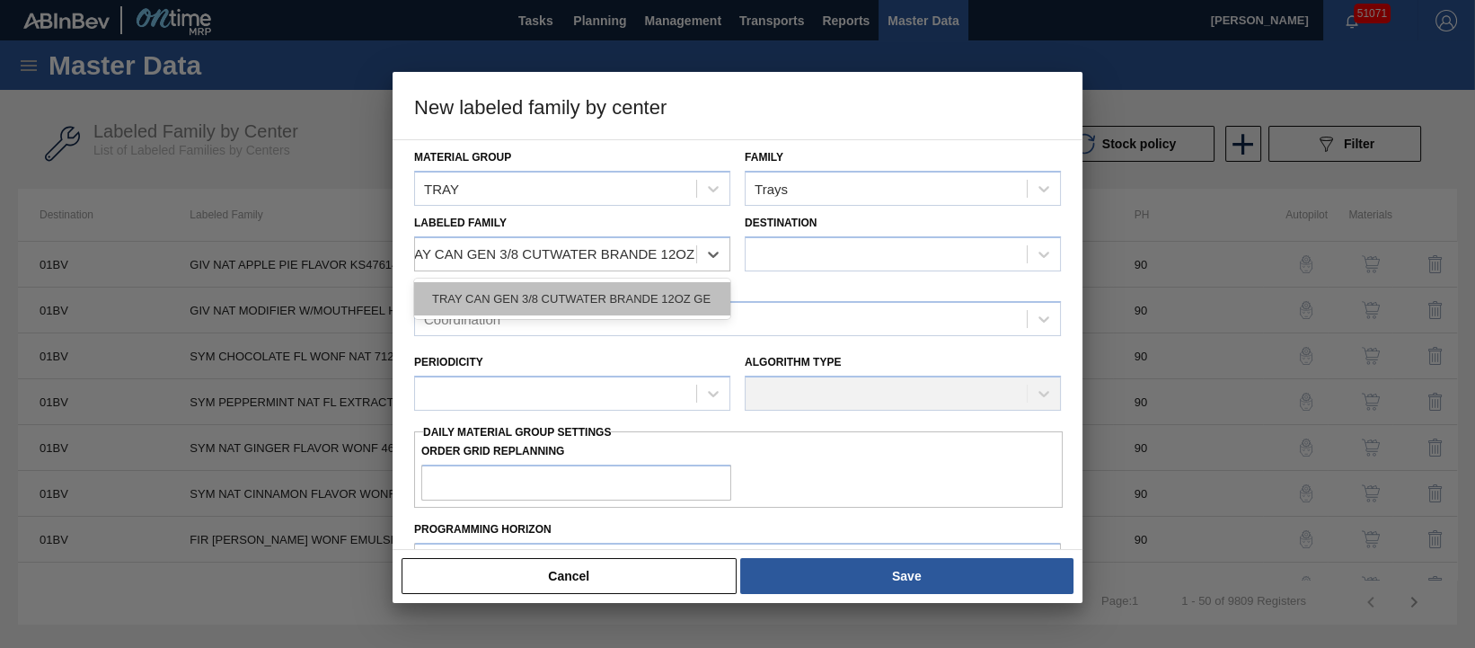
click at [576, 295] on div "TRAY CAN GEN 3/8 CUTWATER BRANDE 12OZ GE" at bounding box center [572, 298] width 316 height 33
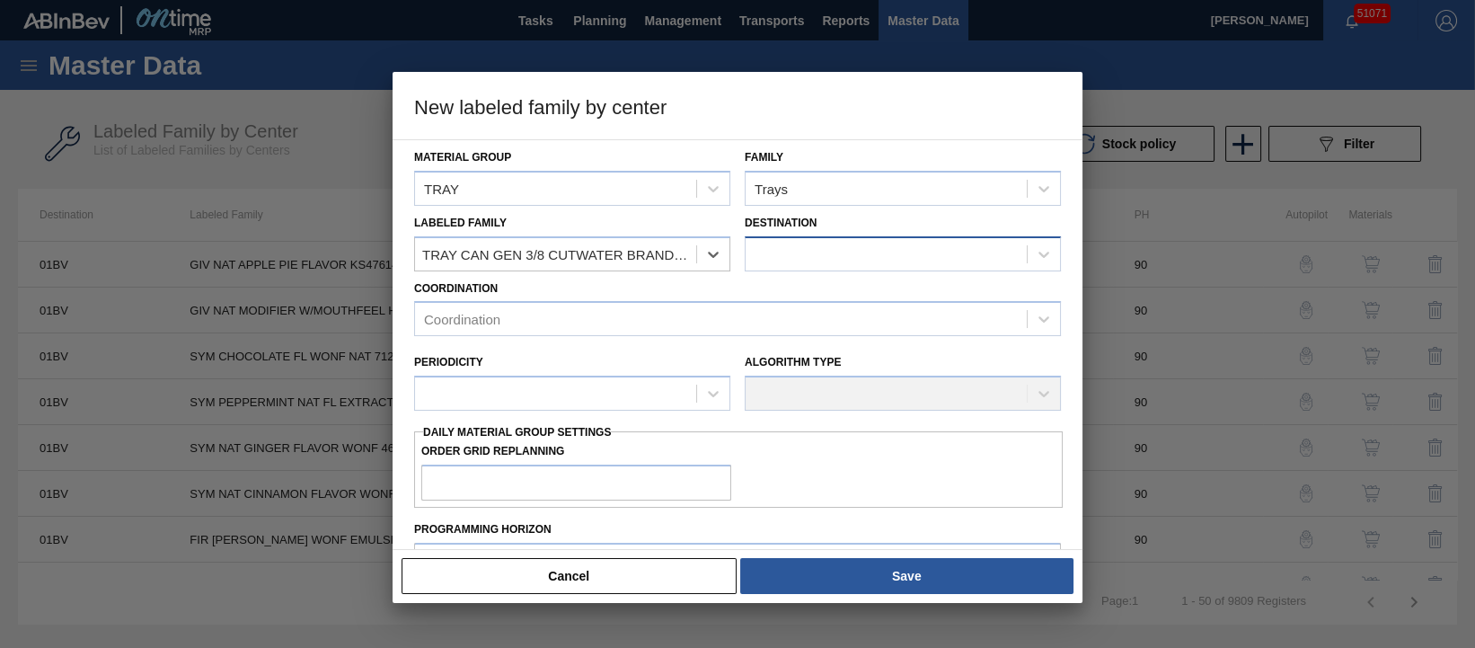
scroll to position [0, 1]
click at [793, 251] on div at bounding box center [885, 254] width 281 height 26
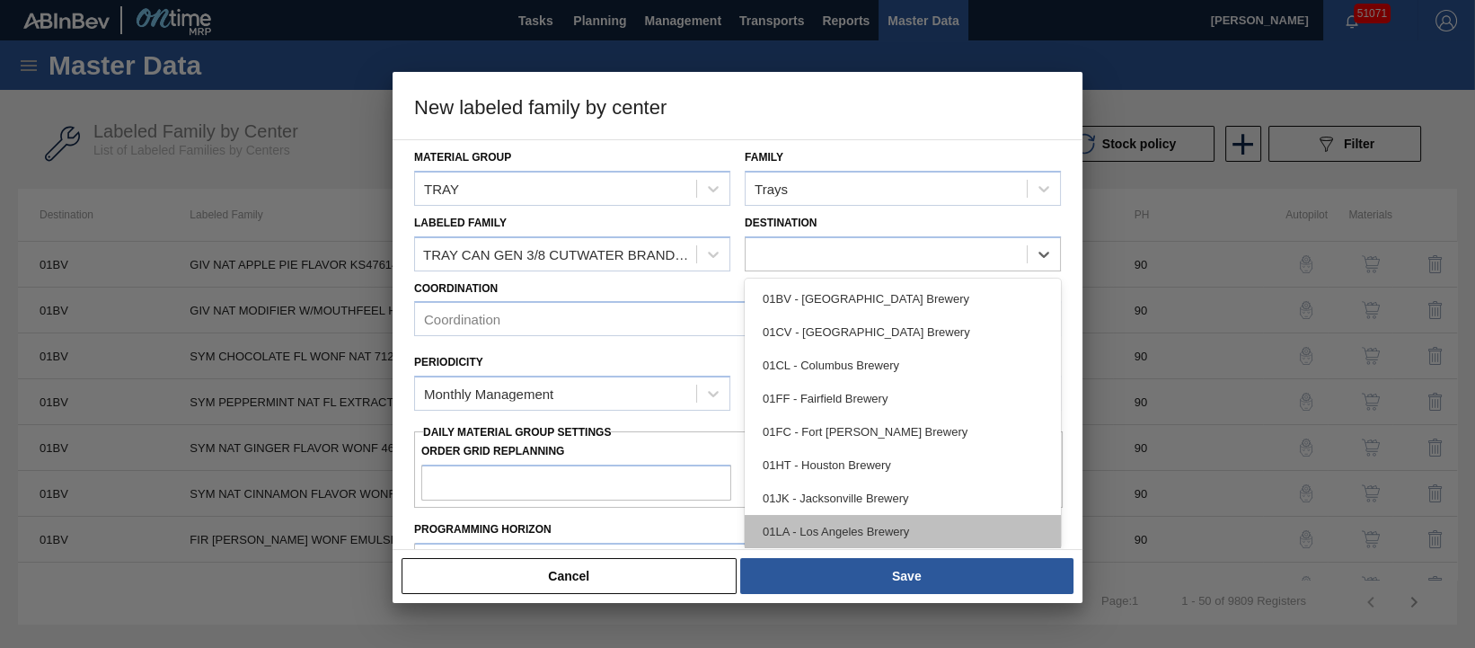
click at [893, 522] on div "01LA - Los Angeles Brewery" at bounding box center [903, 531] width 316 height 33
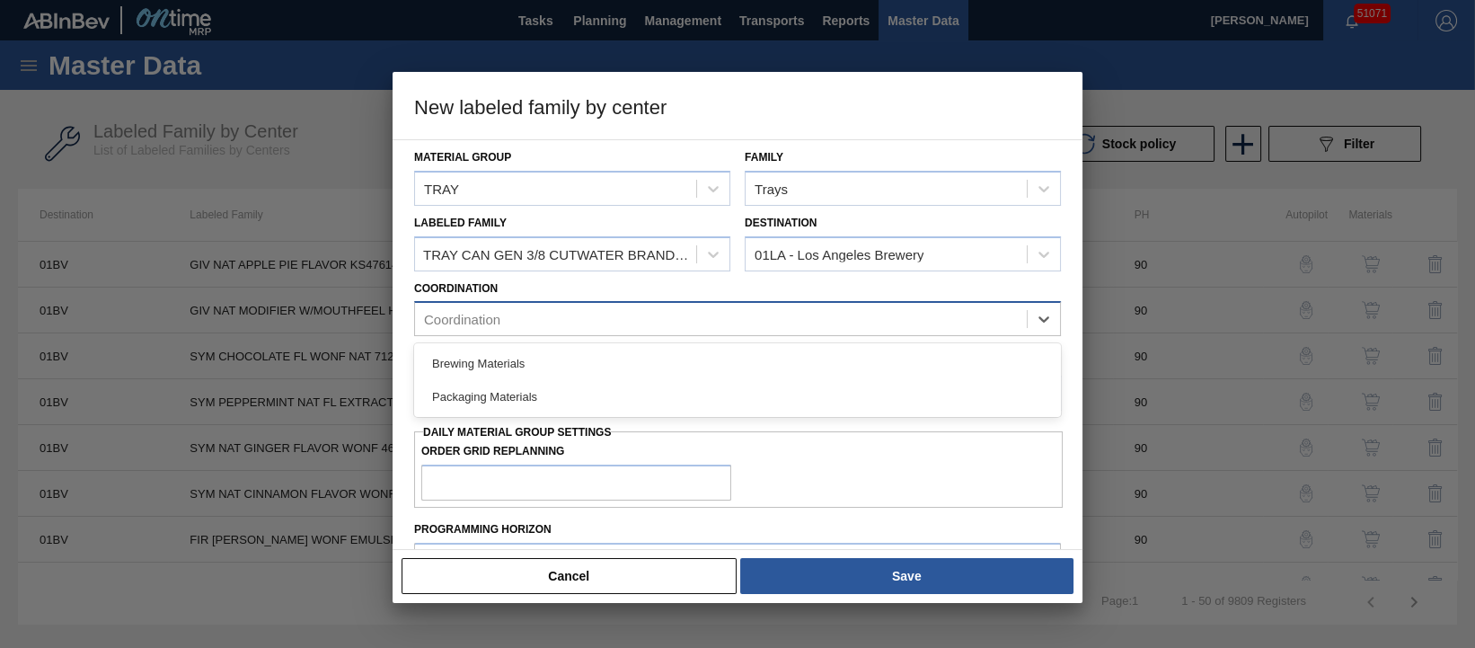
click at [590, 327] on div "Coordination" at bounding box center [721, 319] width 612 height 26
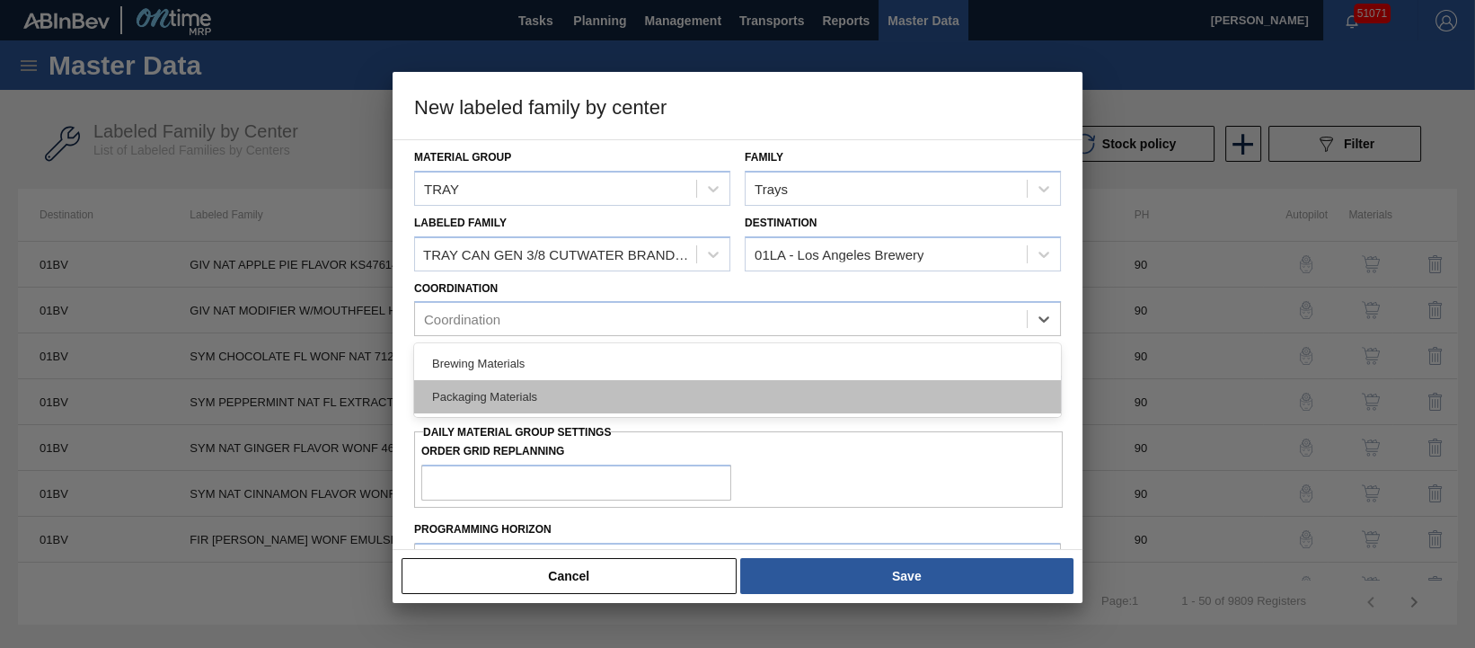
click at [589, 392] on div "Packaging Materials" at bounding box center [737, 396] width 647 height 33
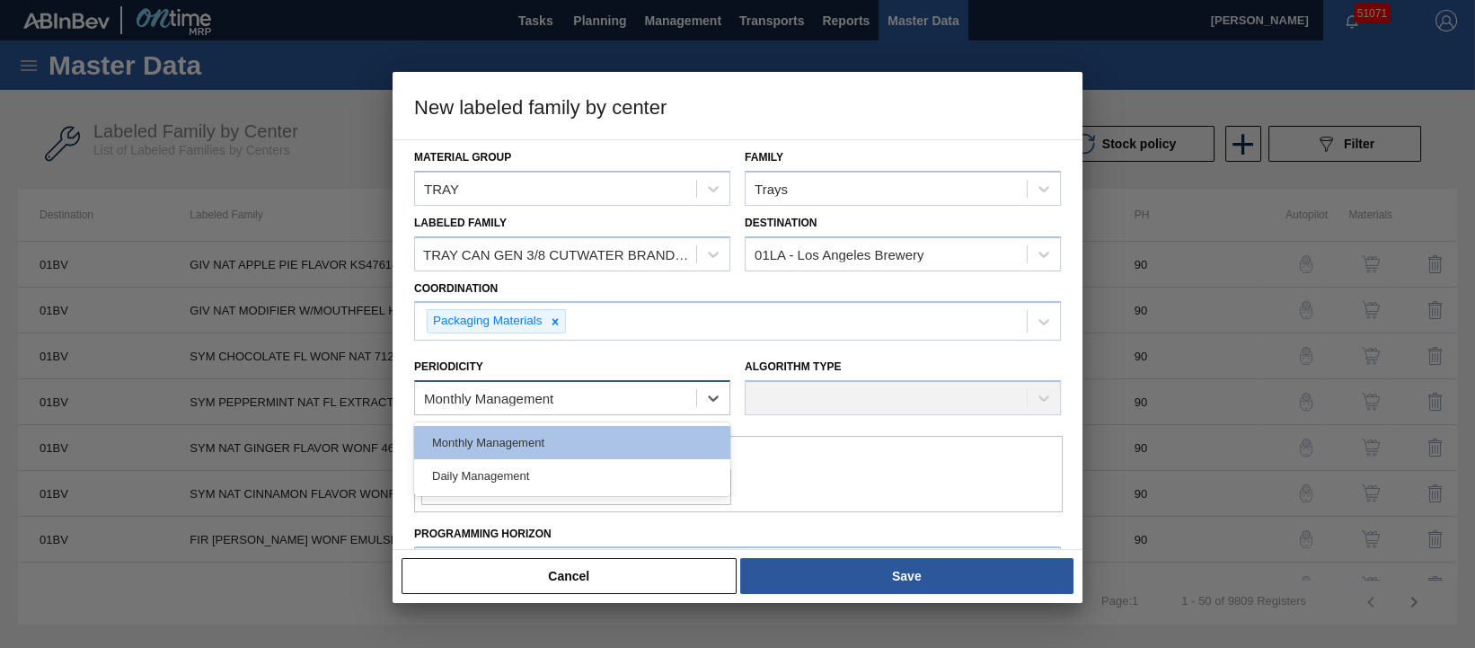
click at [657, 401] on div "Monthly Management" at bounding box center [555, 398] width 281 height 26
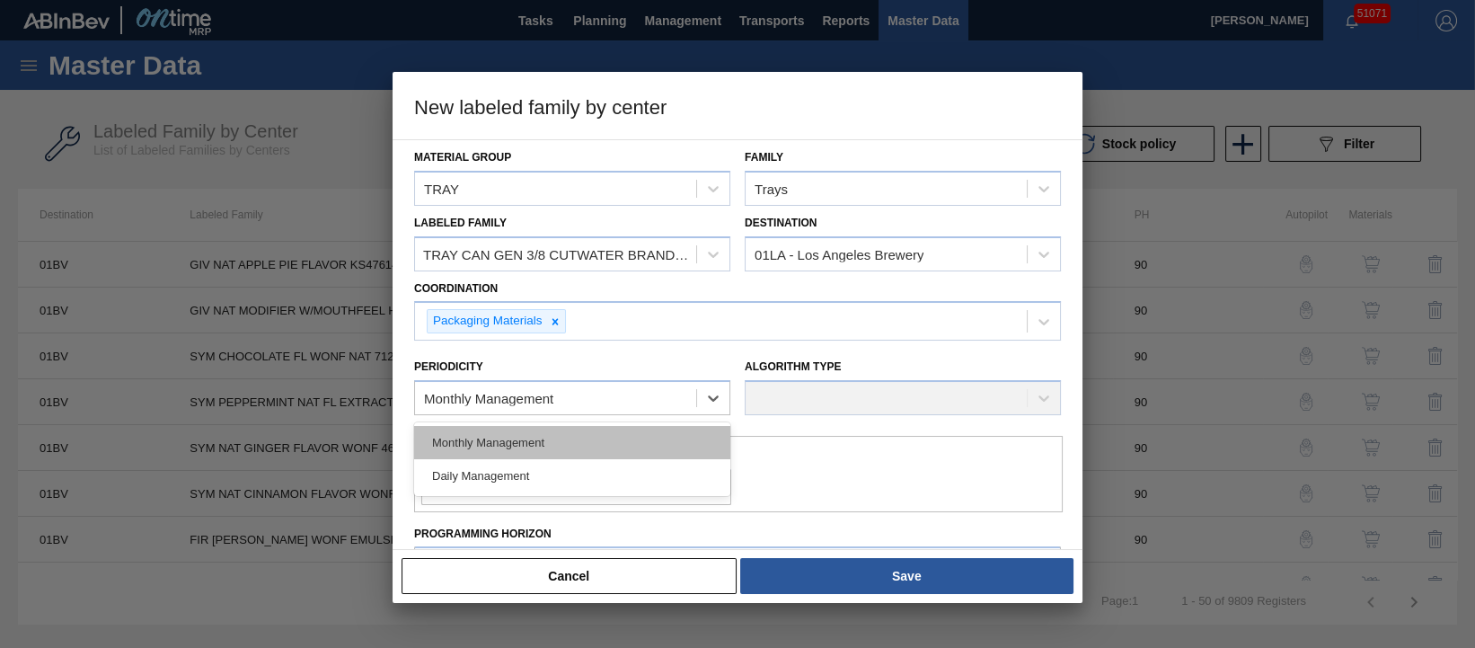
click at [637, 433] on div "Monthly Management" at bounding box center [572, 442] width 316 height 33
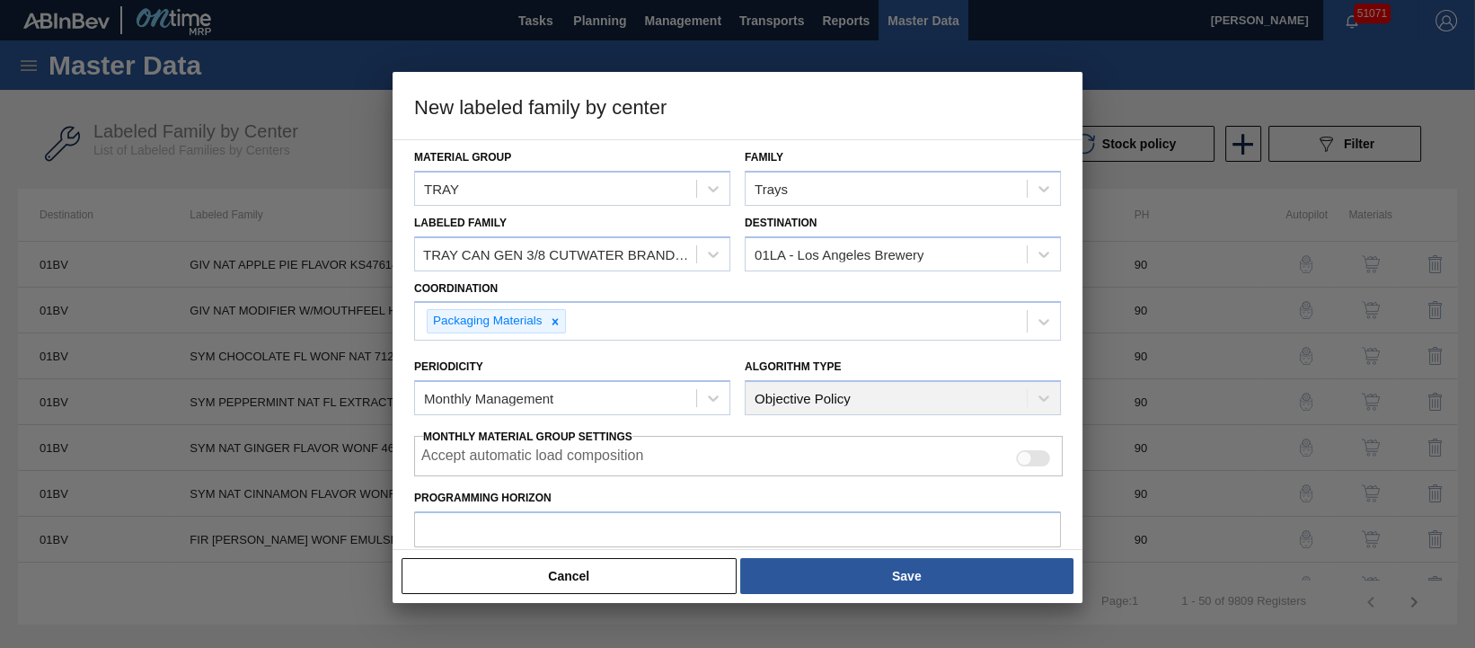
click at [853, 399] on div "Algorithm Type Objective Policy" at bounding box center [903, 384] width 316 height 61
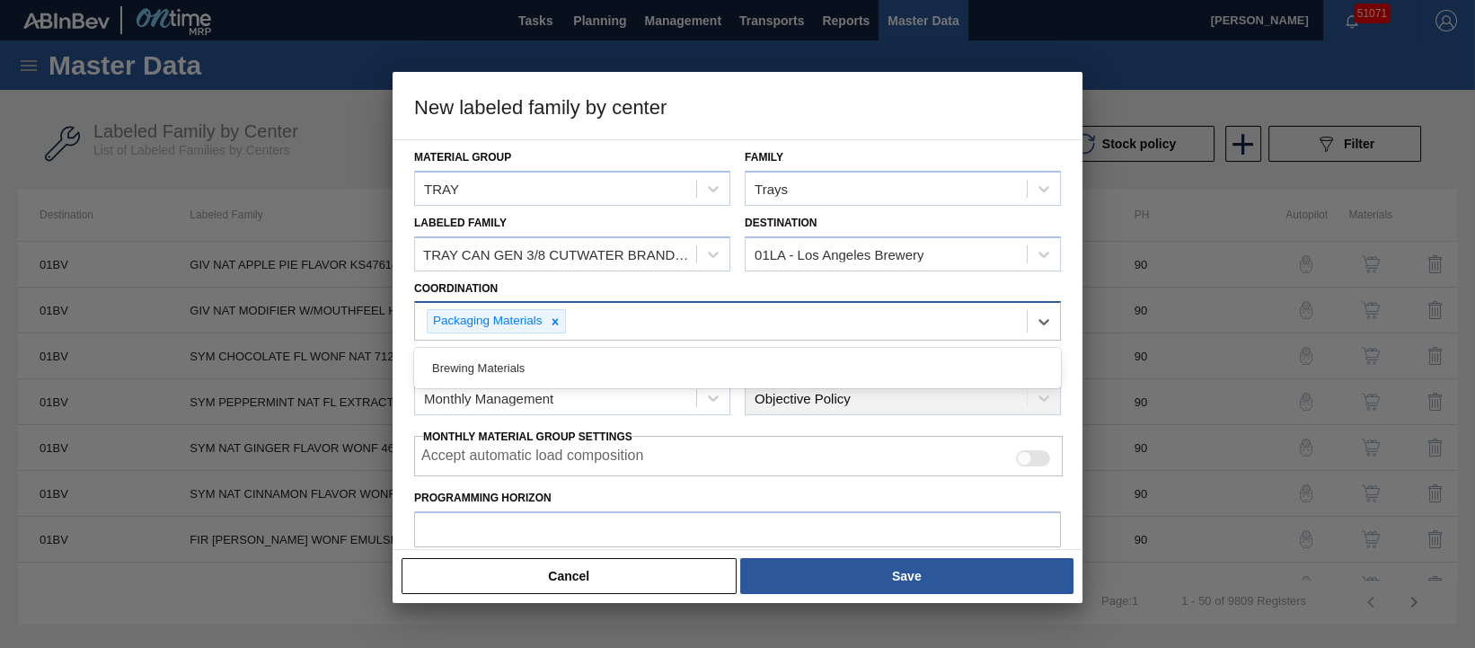
click at [634, 337] on div "Packaging Materials" at bounding box center [721, 321] width 612 height 37
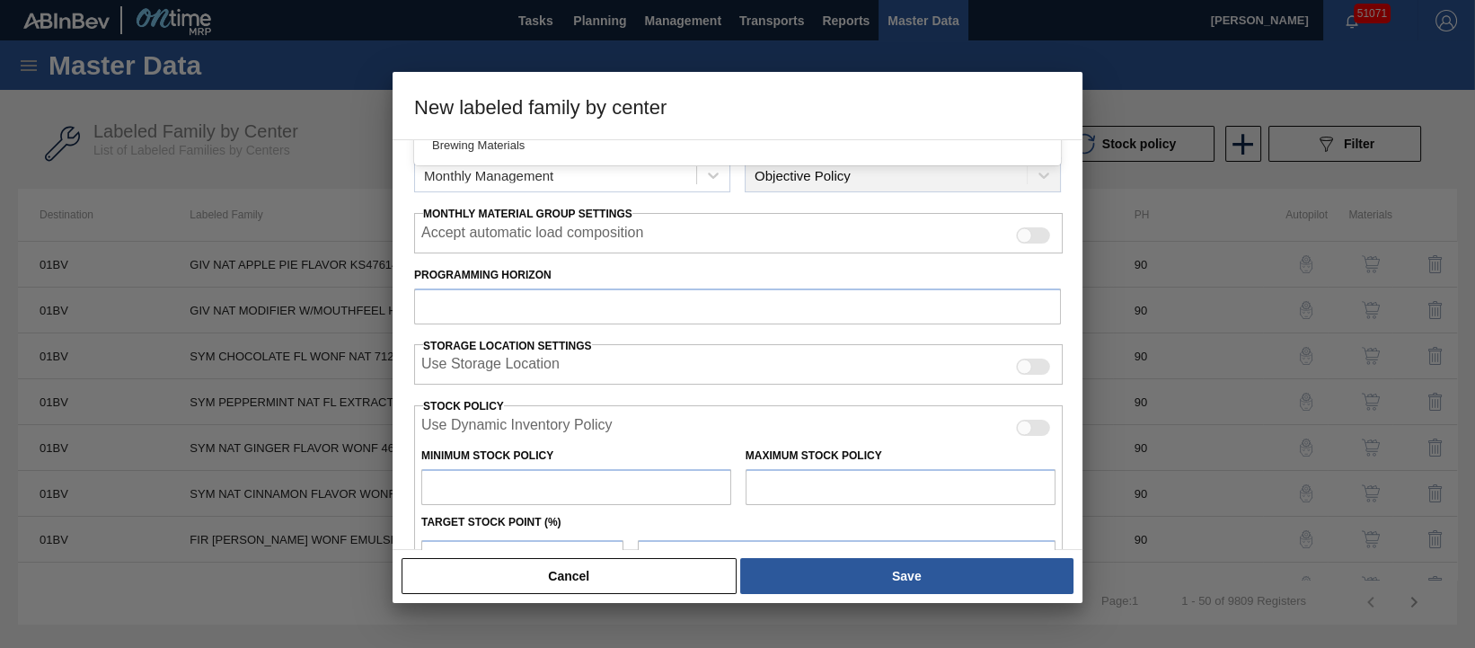
scroll to position [225, 0]
click at [660, 264] on label "Programming Horizon" at bounding box center [737, 273] width 647 height 26
click at [660, 286] on input "Programming Horizon" at bounding box center [737, 304] width 647 height 36
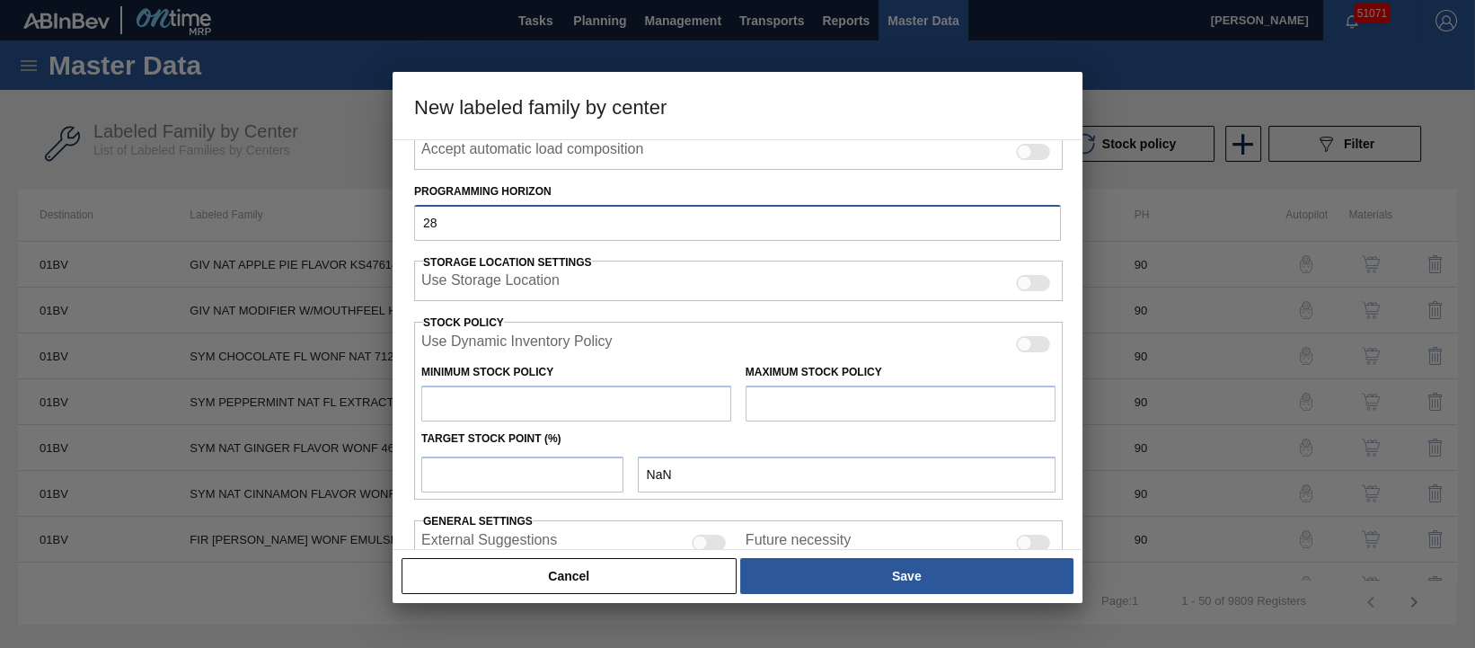
scroll to position [337, 0]
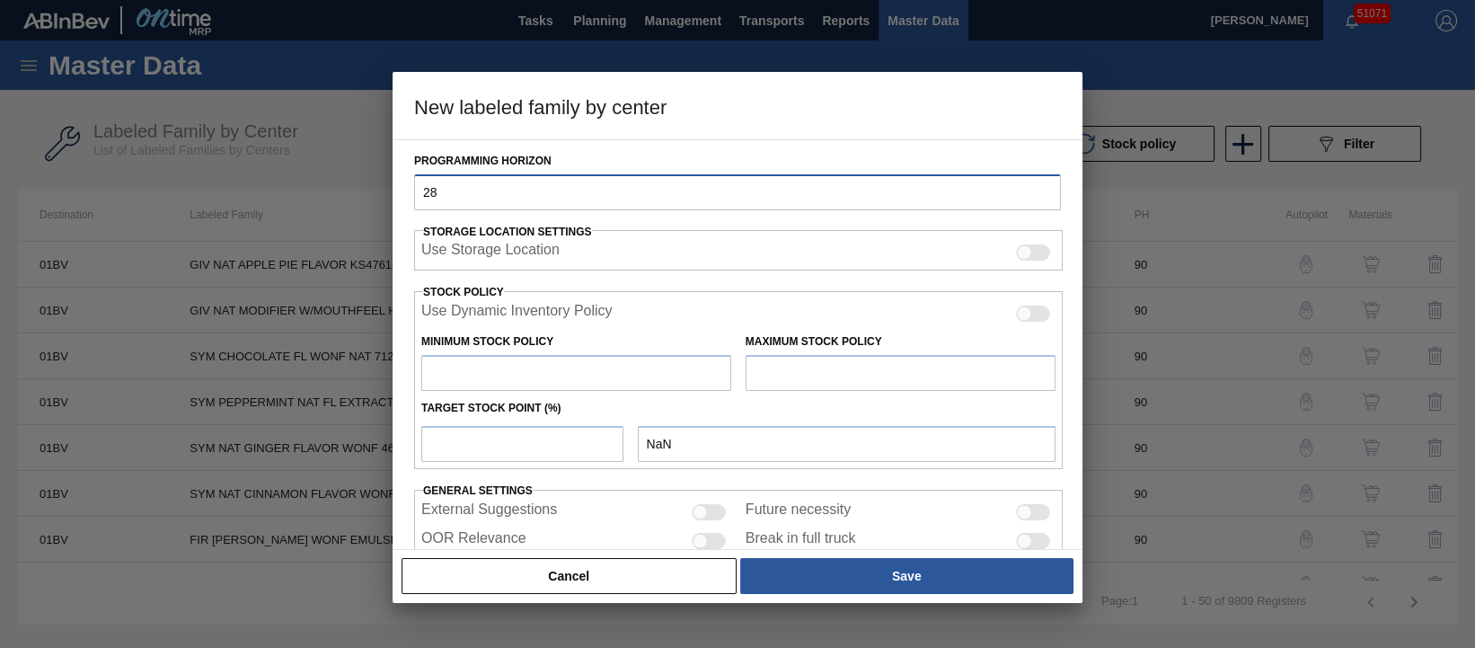
type input "28"
click at [617, 371] on input "text" at bounding box center [576, 373] width 310 height 36
type input "0"
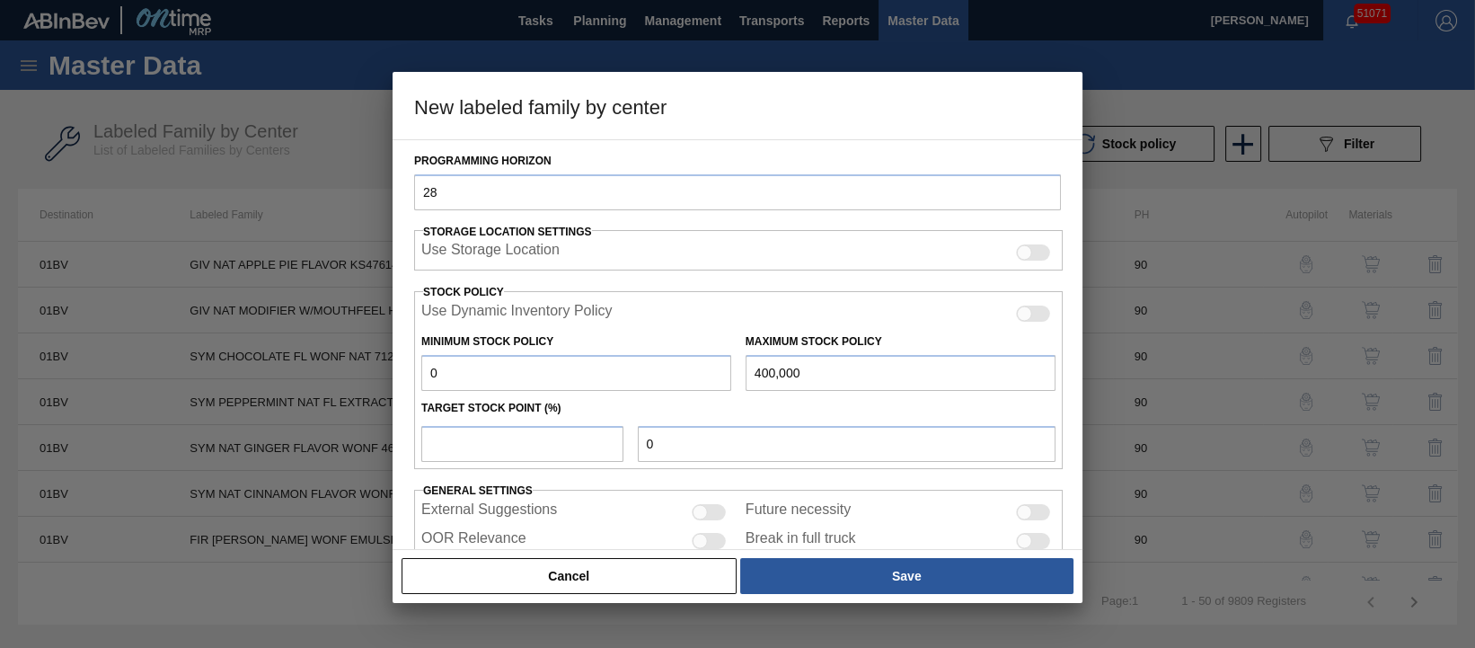
type input "400,000"
type input "1"
type input "4,000"
type input "15"
type input "60,000"
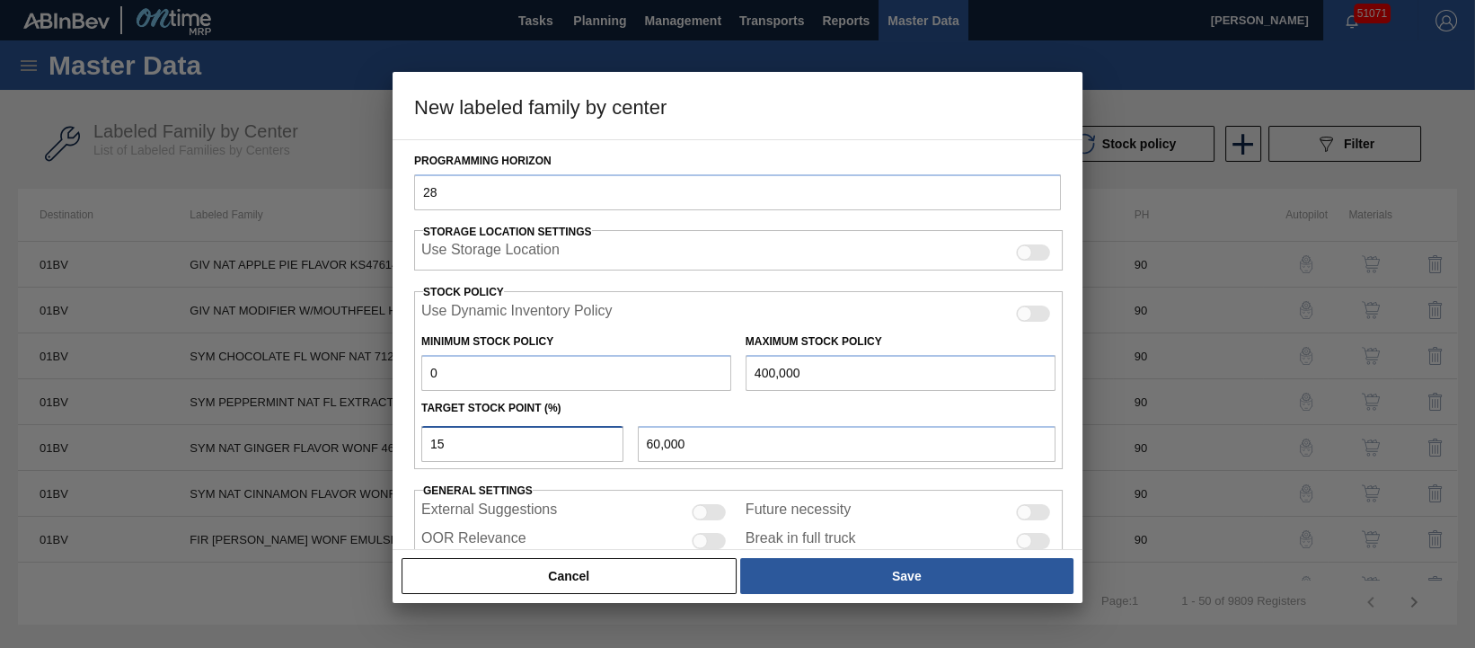
type input "15"
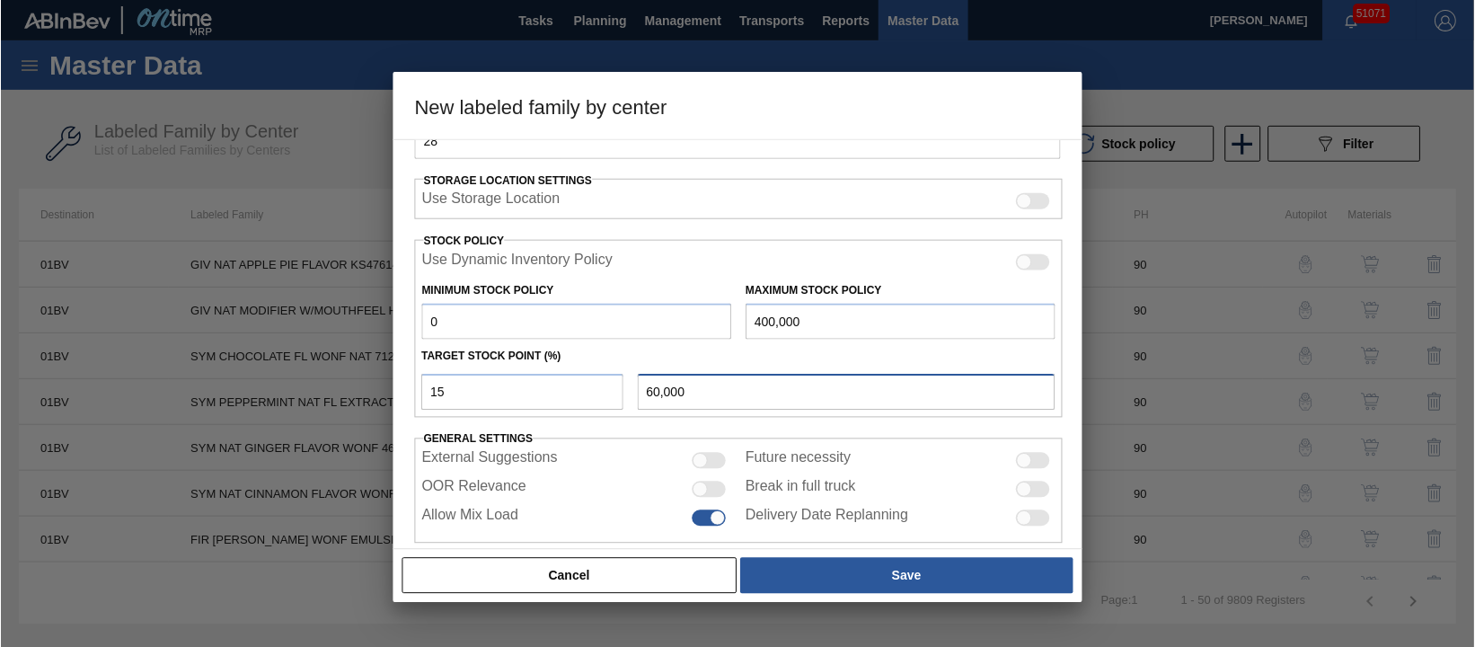
scroll to position [409, 0]
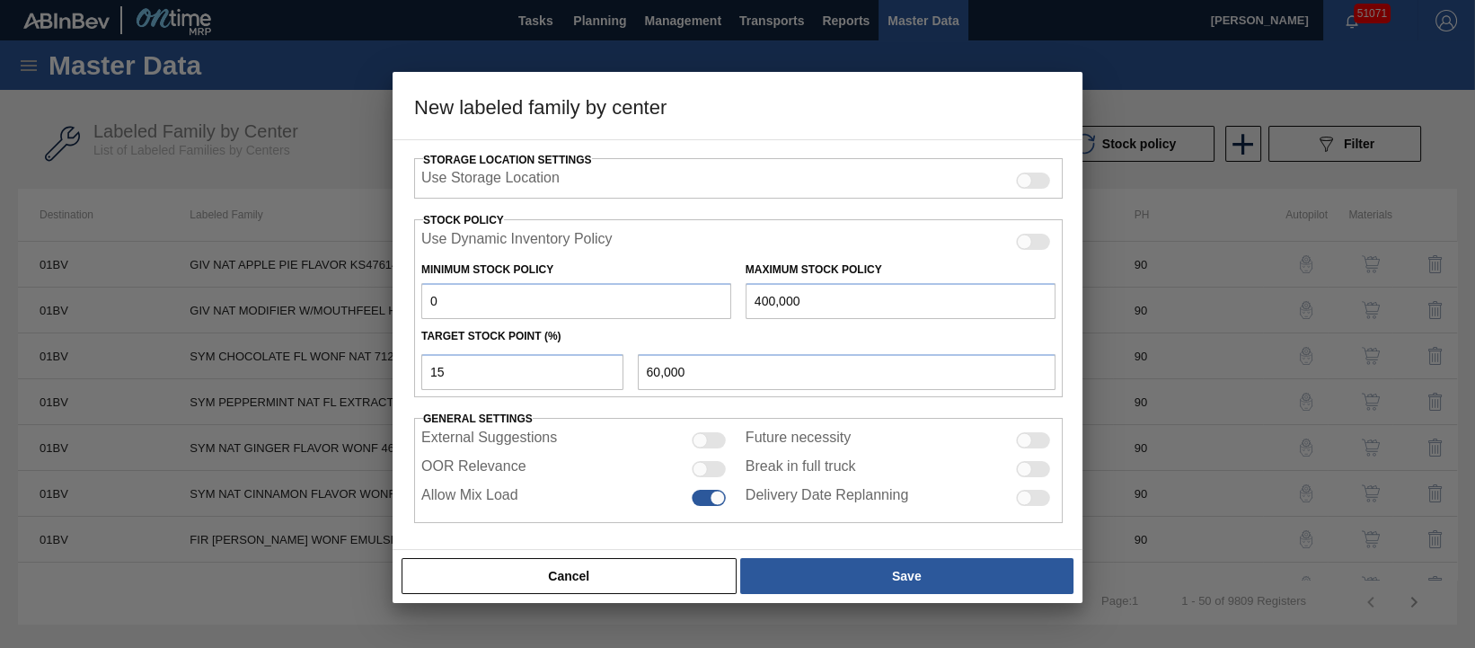
click at [709, 467] on div at bounding box center [709, 469] width 34 height 16
checkbox input "true"
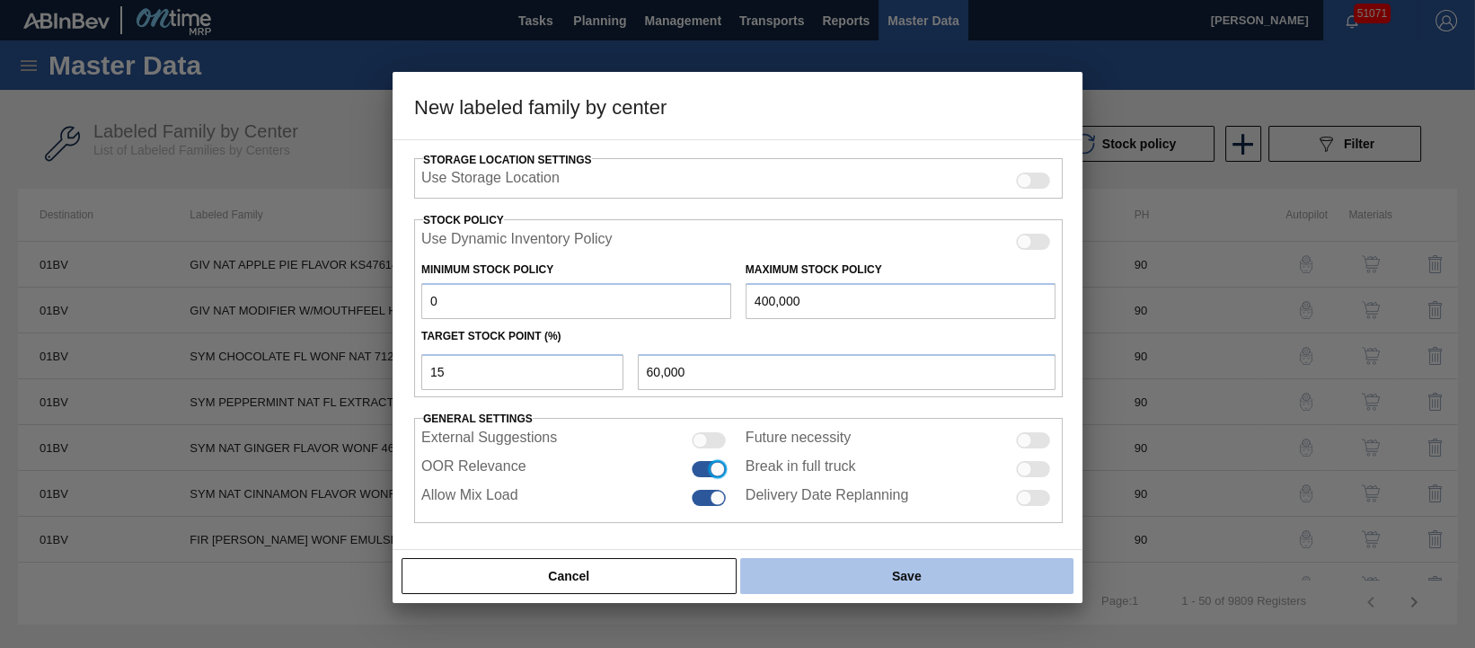
click at [881, 576] on button "Save" at bounding box center [906, 576] width 333 height 36
